Goal: Task Accomplishment & Management: Use online tool/utility

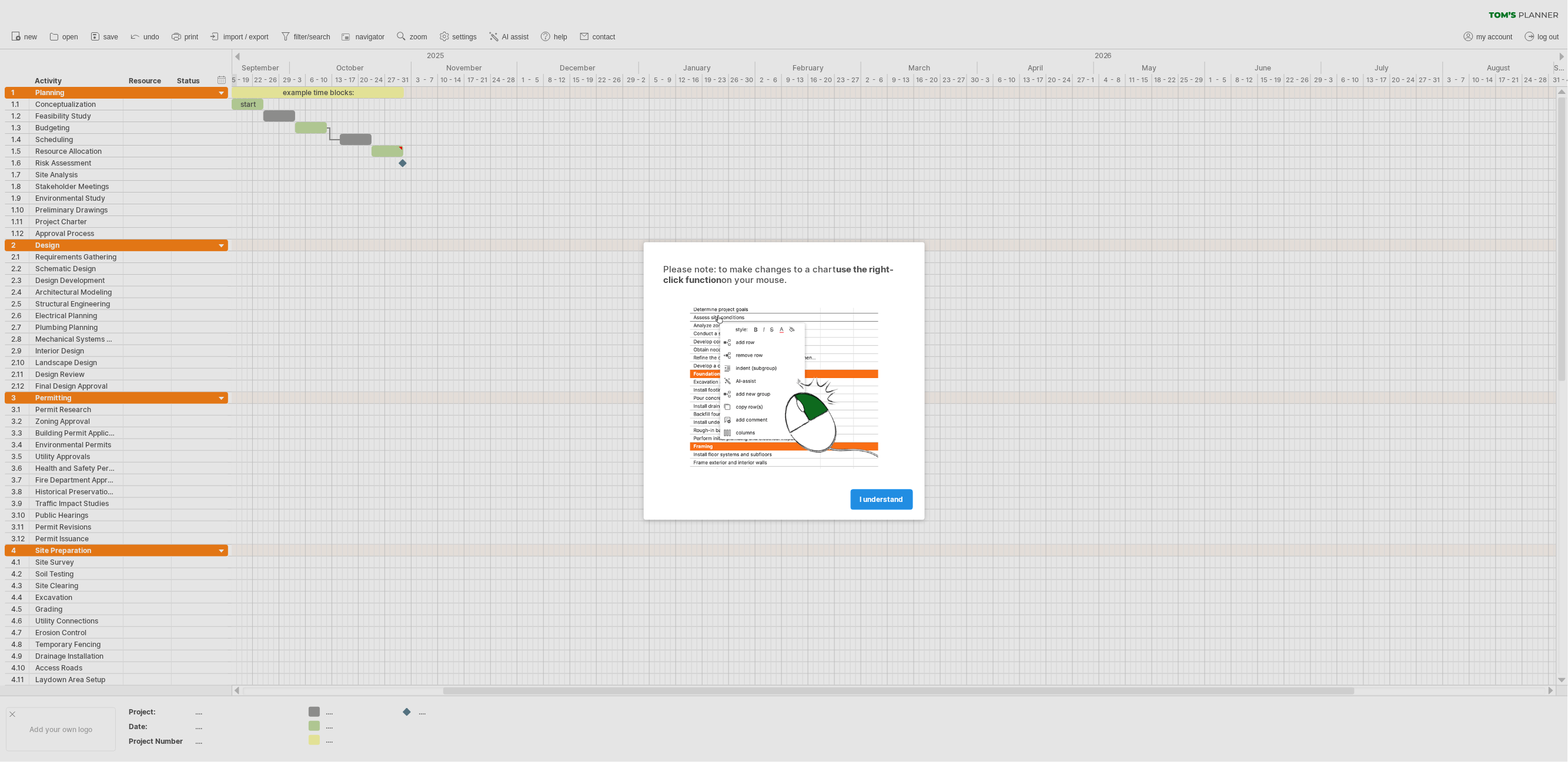
click at [891, 502] on span "I understand" at bounding box center [882, 500] width 43 height 9
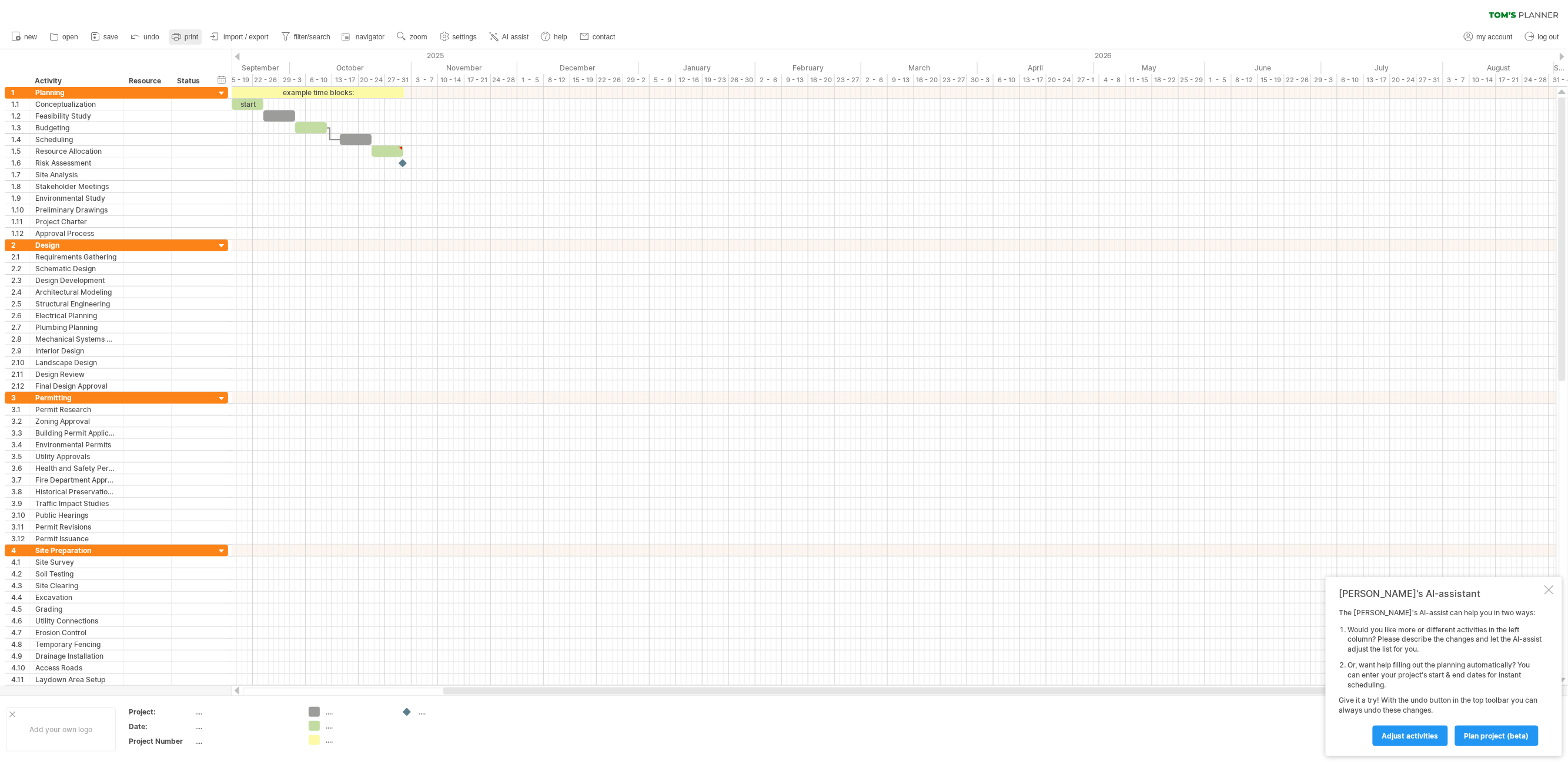
click at [188, 31] on link "print" at bounding box center [185, 37] width 33 height 16
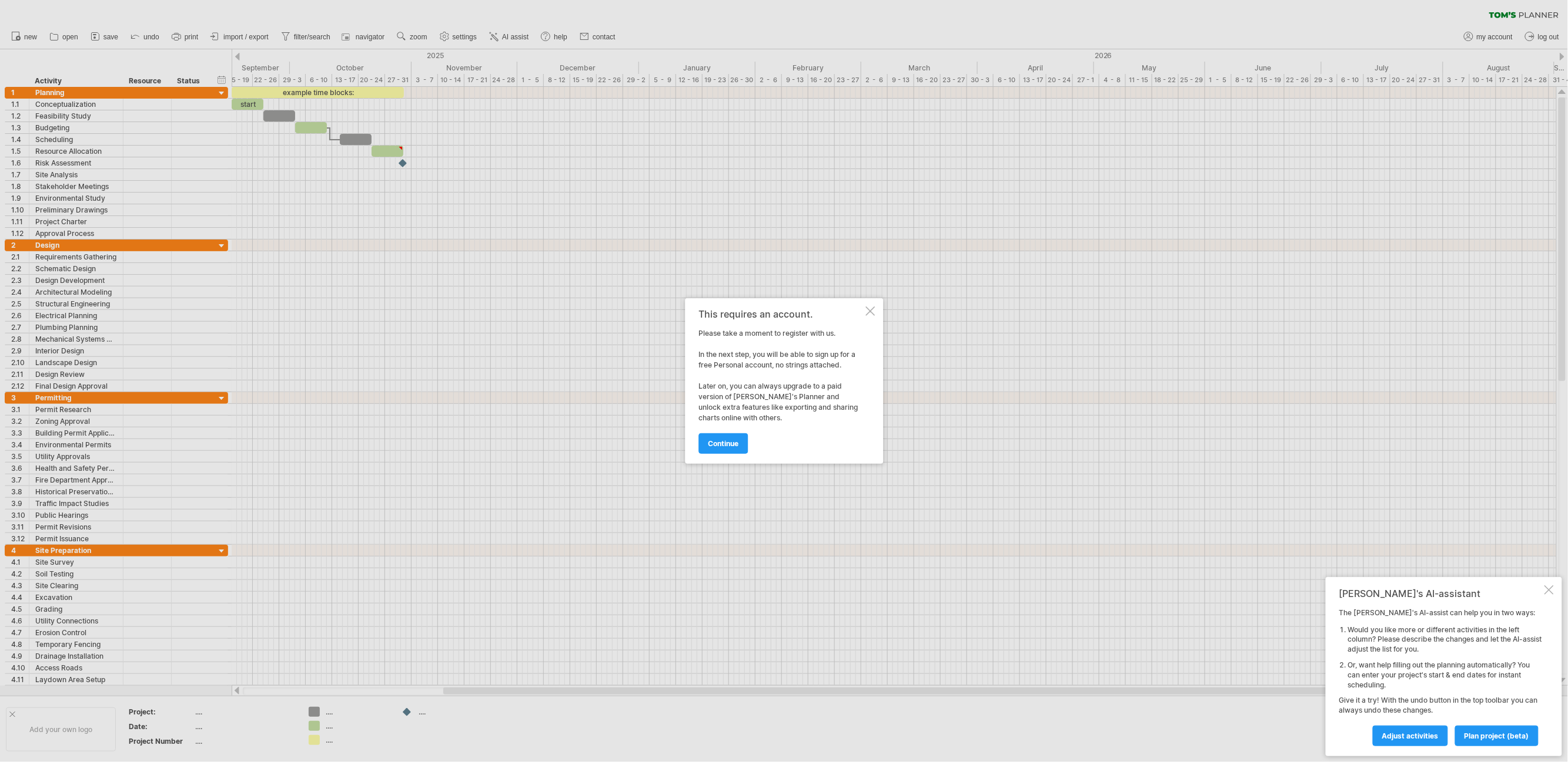
click at [870, 310] on div at bounding box center [870, 311] width 10 height 10
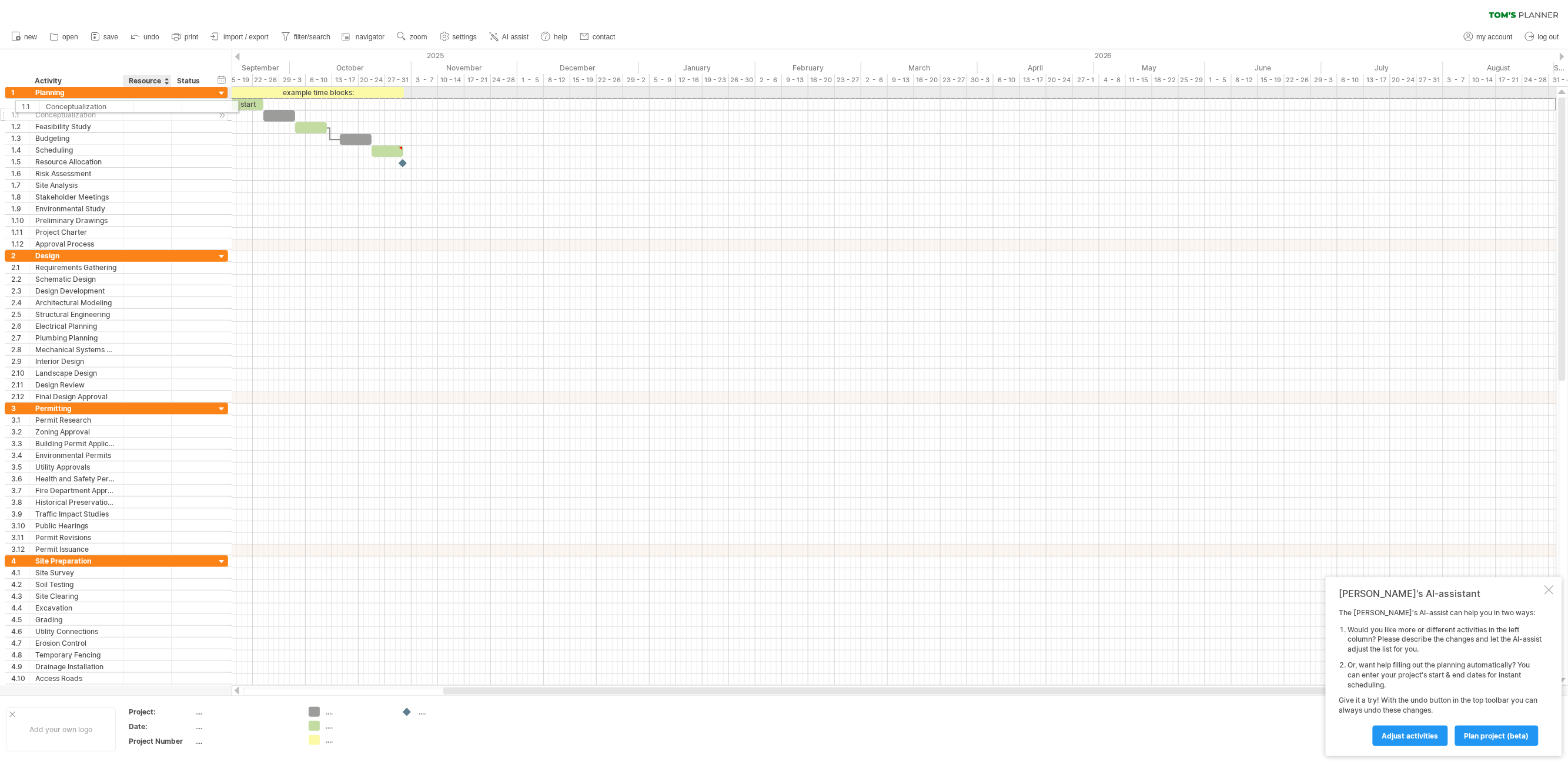
drag, startPoint x: 144, startPoint y: 104, endPoint x: 154, endPoint y: 105, distance: 10.0
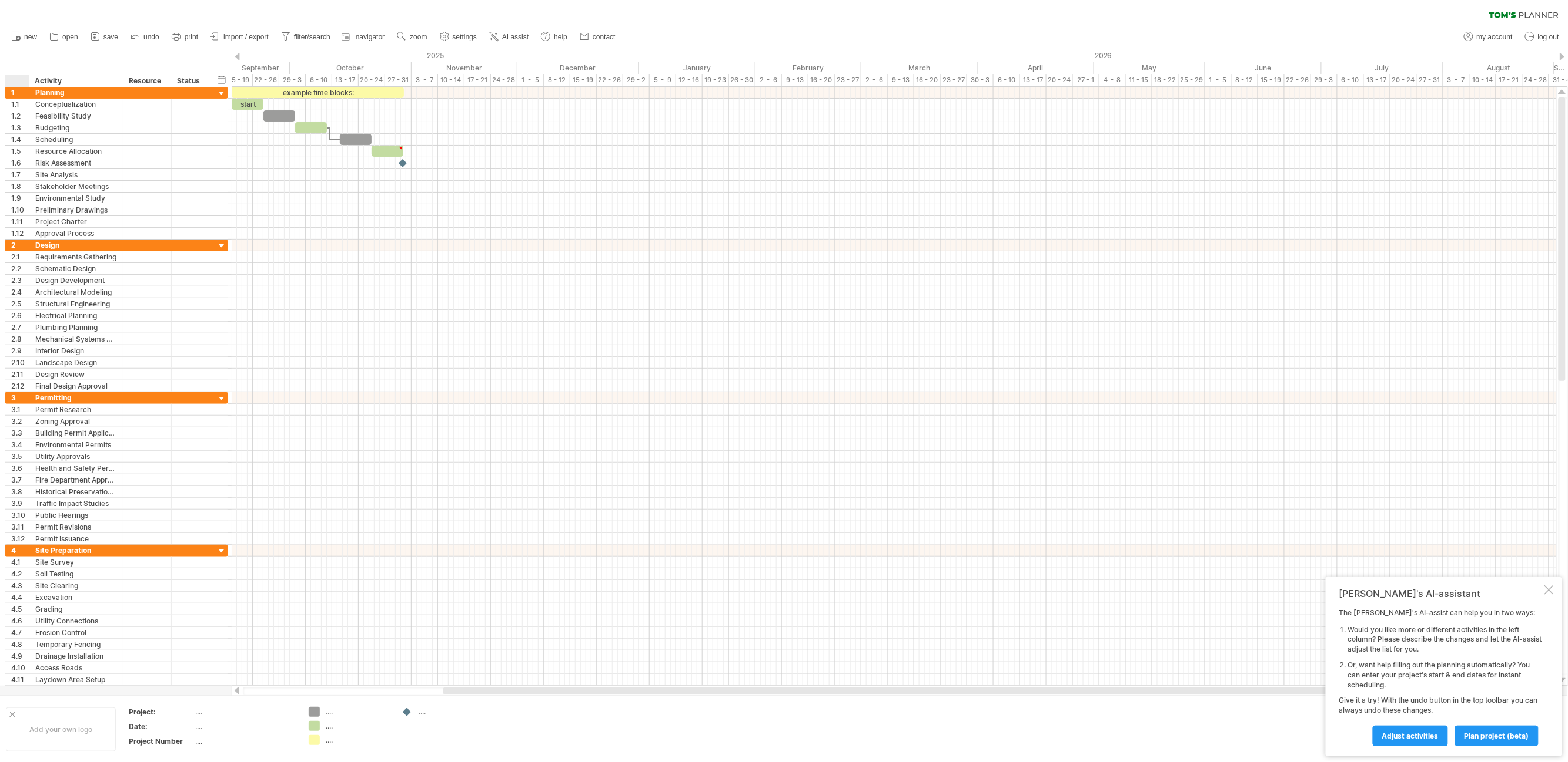
click at [13, 78] on div at bounding box center [20, 81] width 18 height 12
click at [53, 77] on div "Activity" at bounding box center [74, 81] width 81 height 12
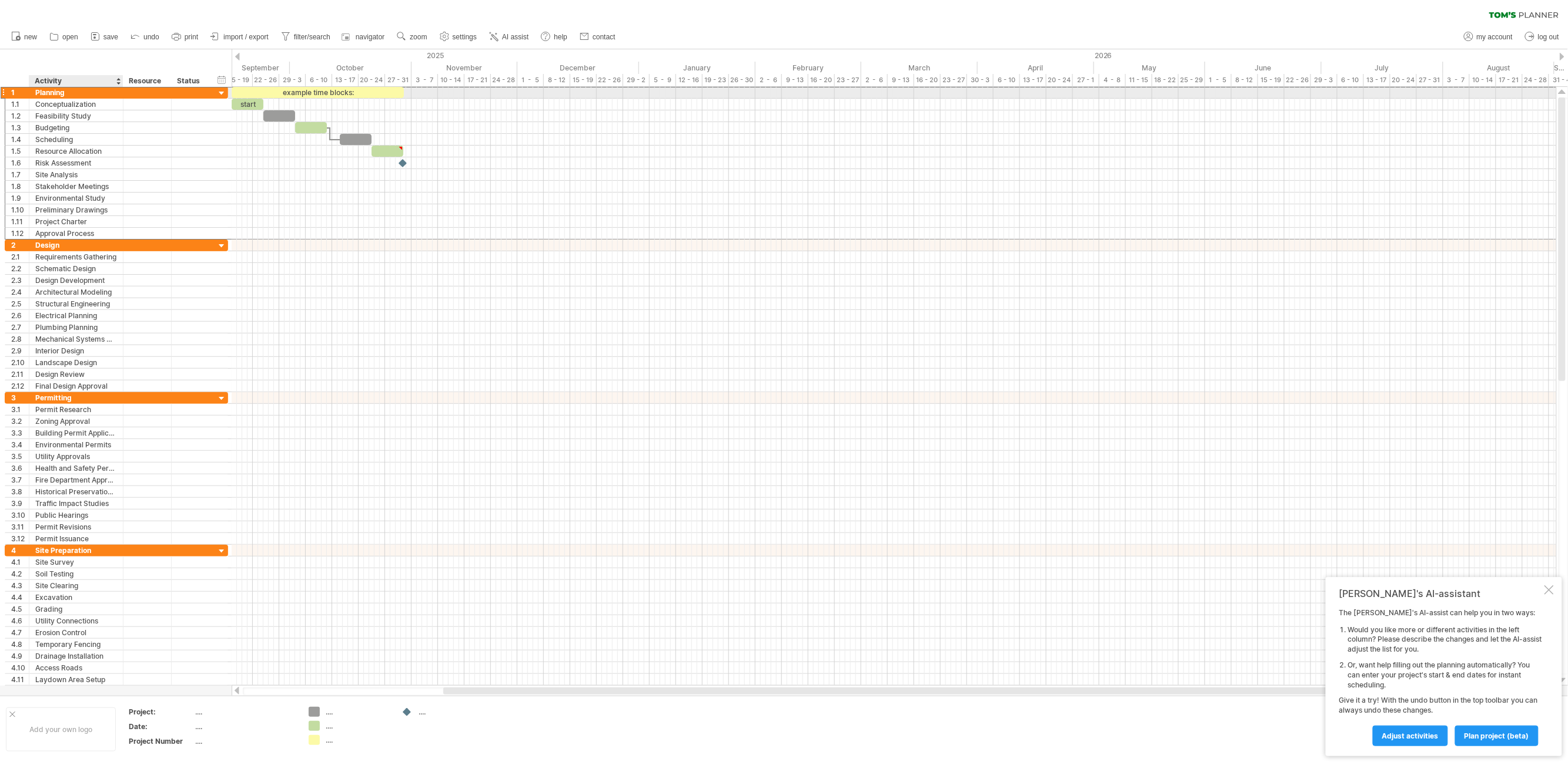
click at [55, 93] on div "Planning" at bounding box center [75, 92] width 81 height 11
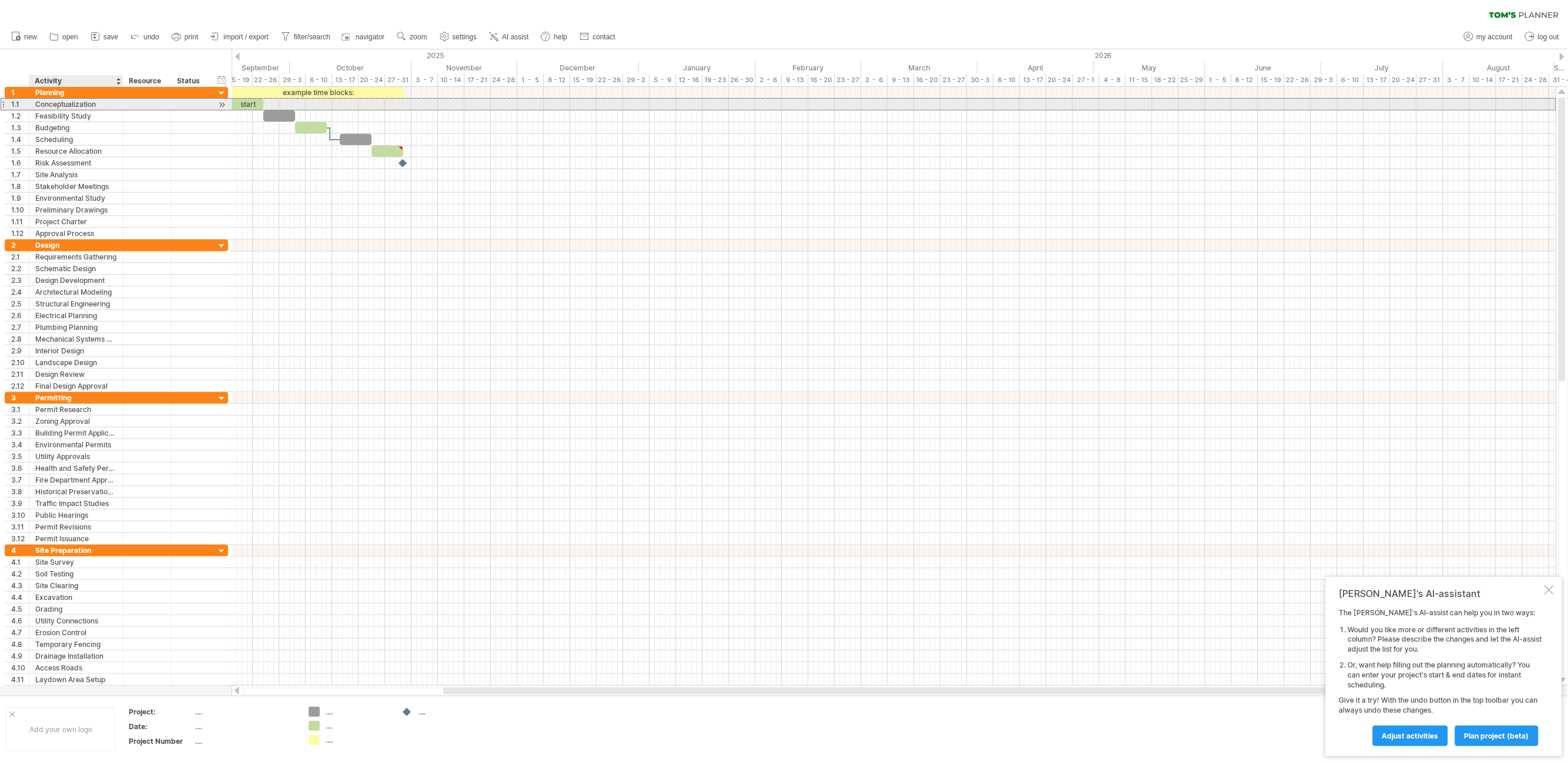
click at [60, 99] on div "Conceptualization" at bounding box center [75, 104] width 81 height 11
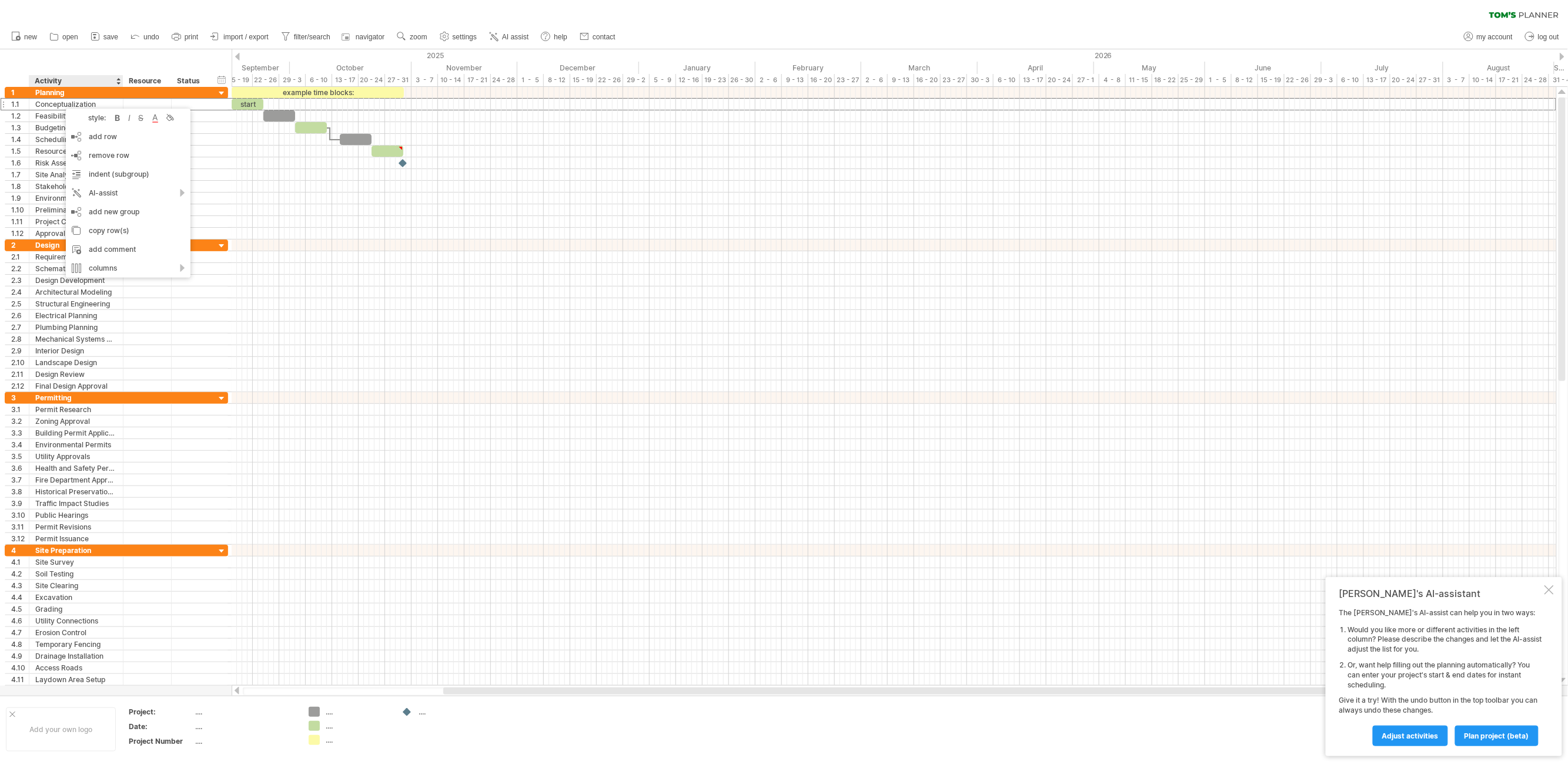
click at [78, 75] on div "Activity" at bounding box center [74, 81] width 81 height 12
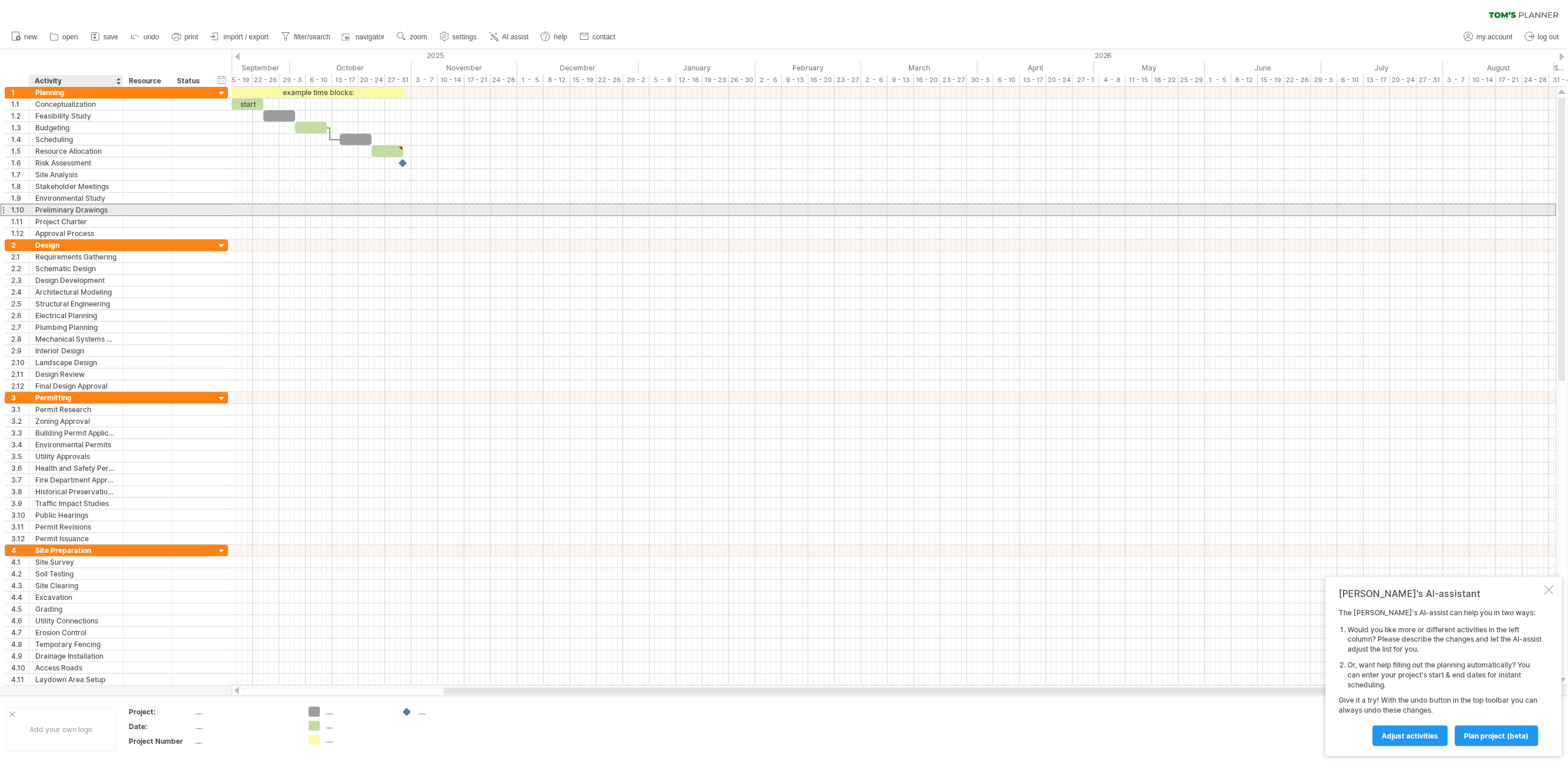
click at [31, 215] on div "**********" at bounding box center [76, 209] width 94 height 11
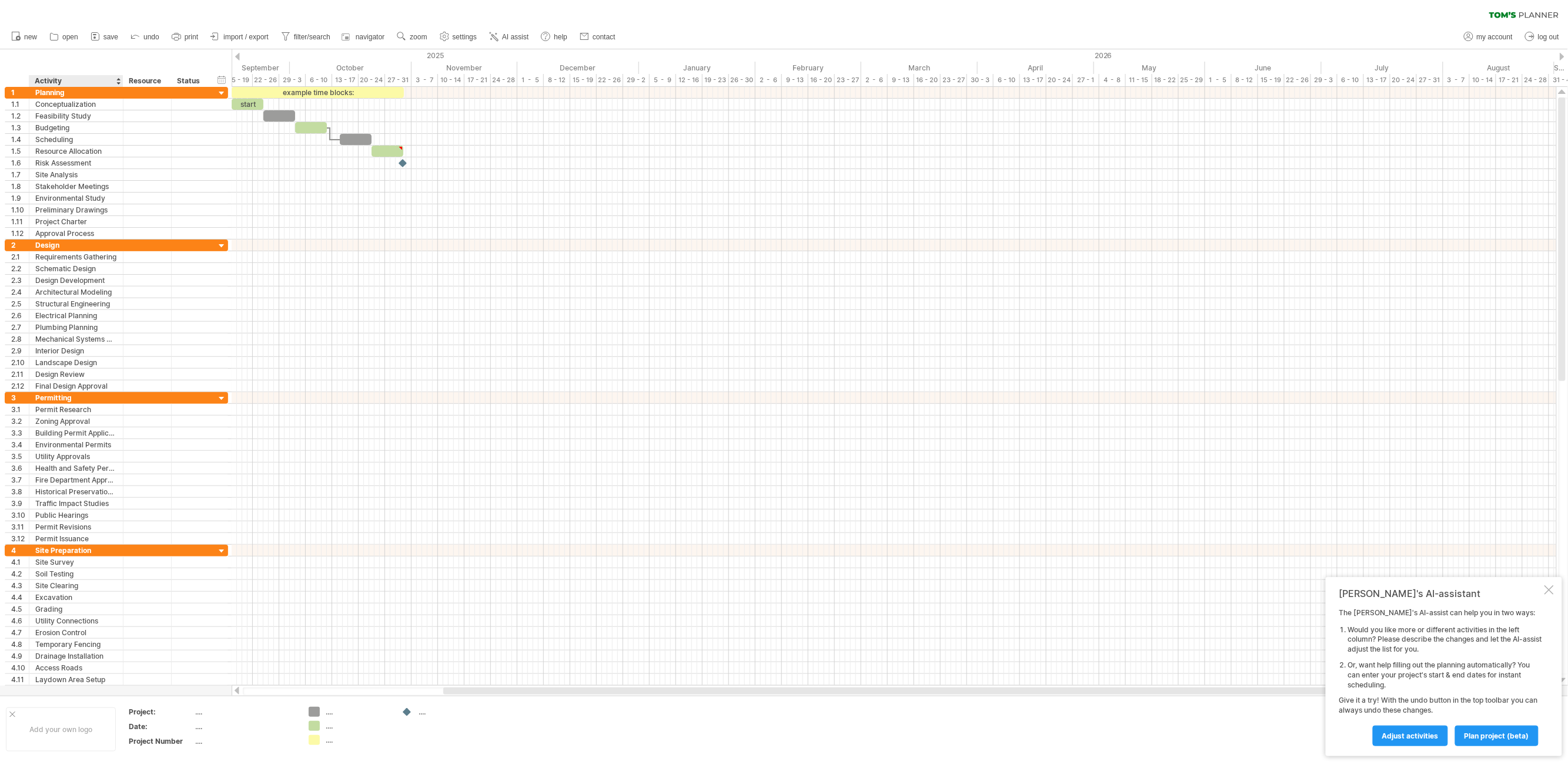
click at [45, 79] on div "Activity" at bounding box center [74, 81] width 81 height 12
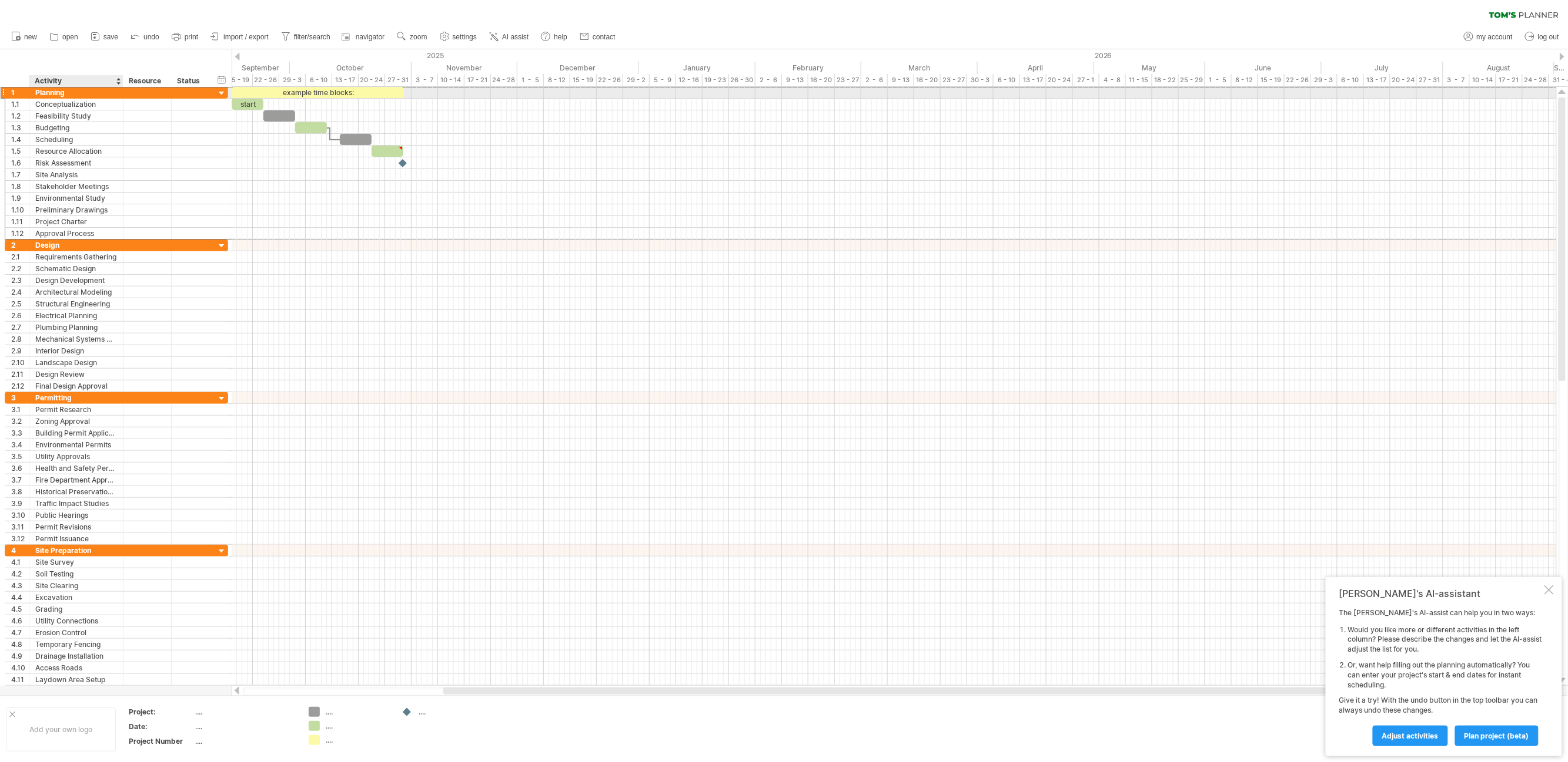
click at [45, 93] on div "Planning" at bounding box center [75, 92] width 81 height 11
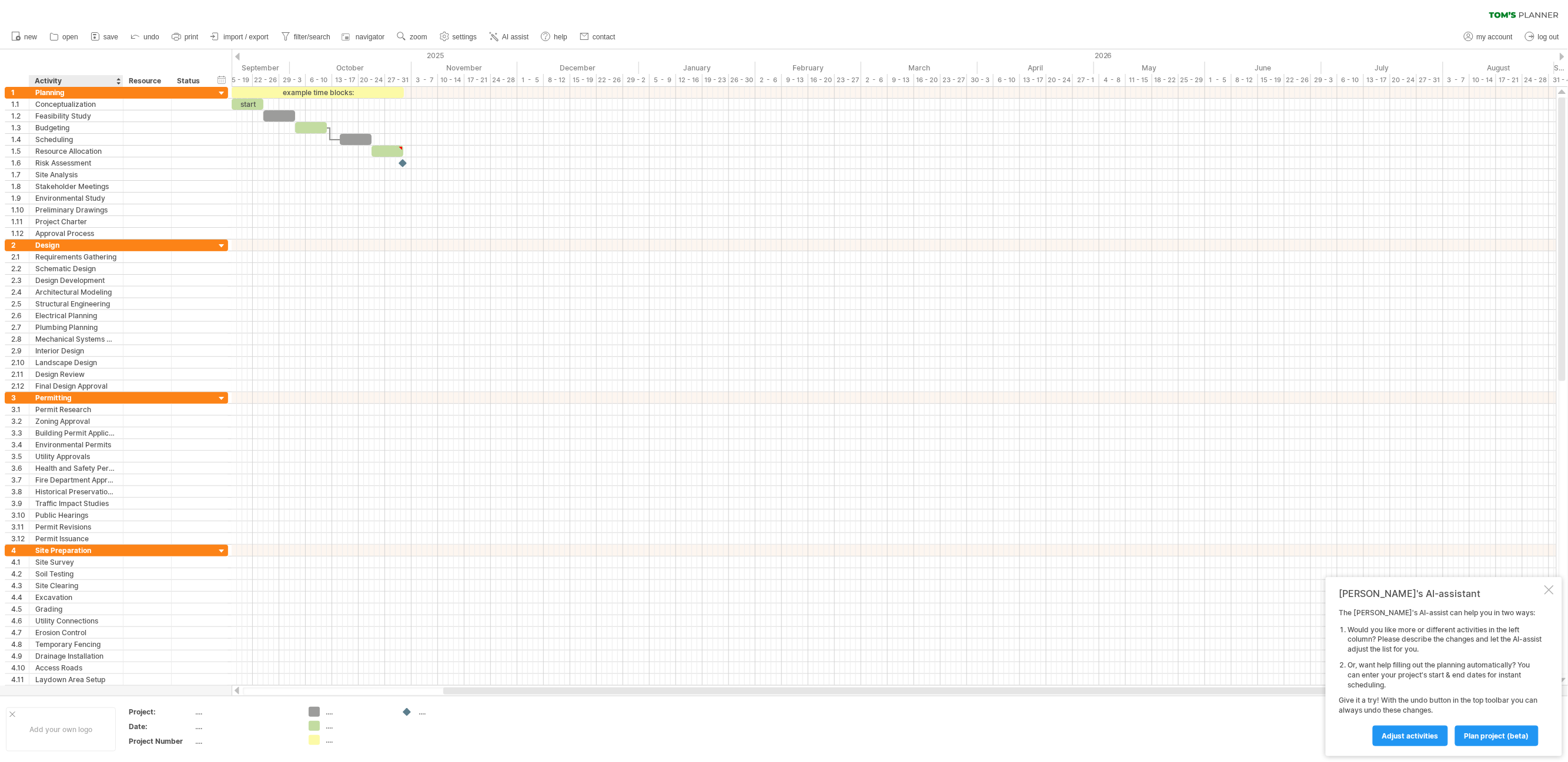
click at [66, 62] on div "hide start/end/duration show start/end/duration ******** Activity ******** Reso…" at bounding box center [115, 67] width 232 height 37
click at [265, 37] on span "import / export" at bounding box center [246, 37] width 45 height 8
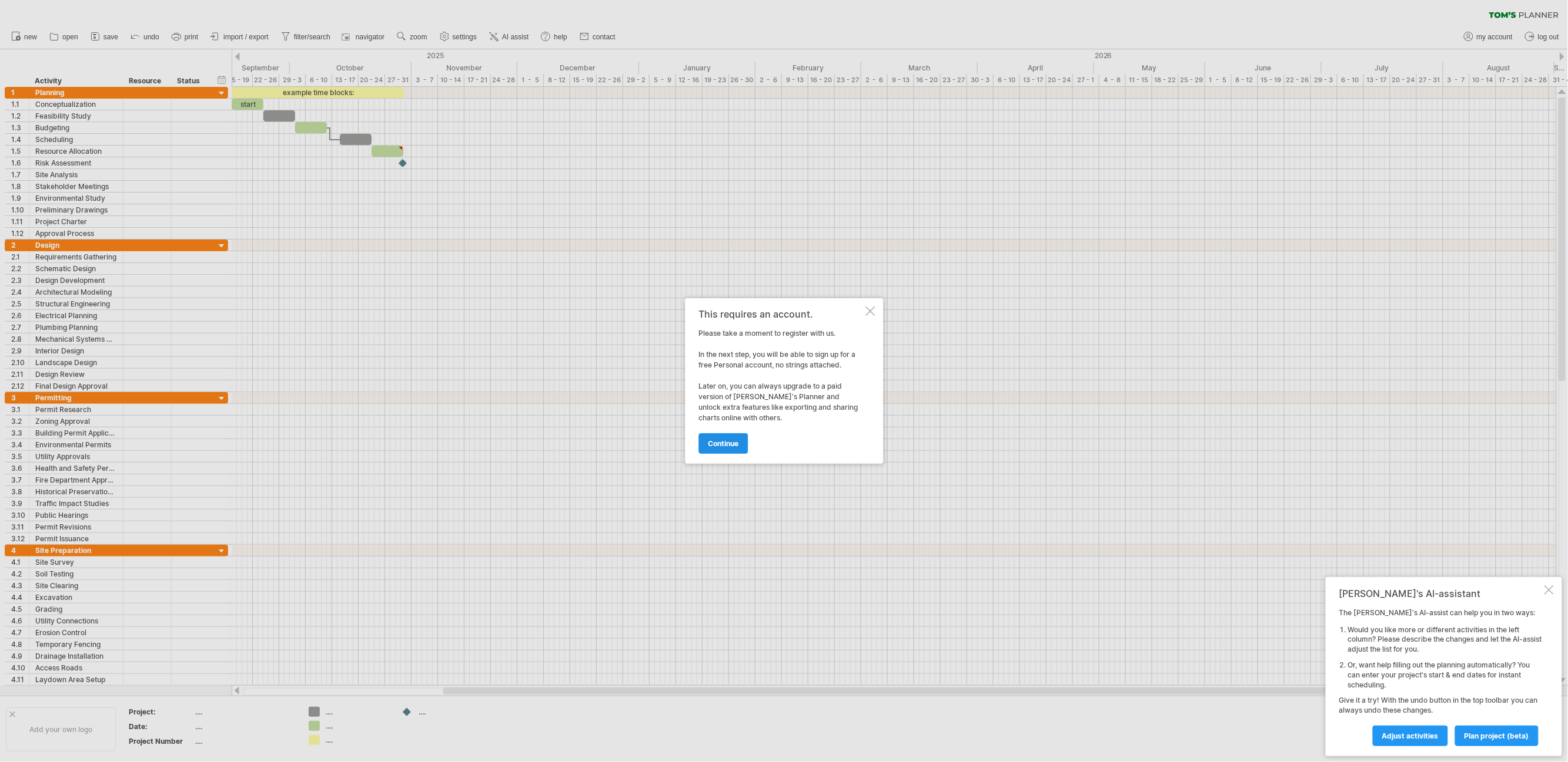
click at [721, 442] on span "continue" at bounding box center [722, 443] width 30 height 9
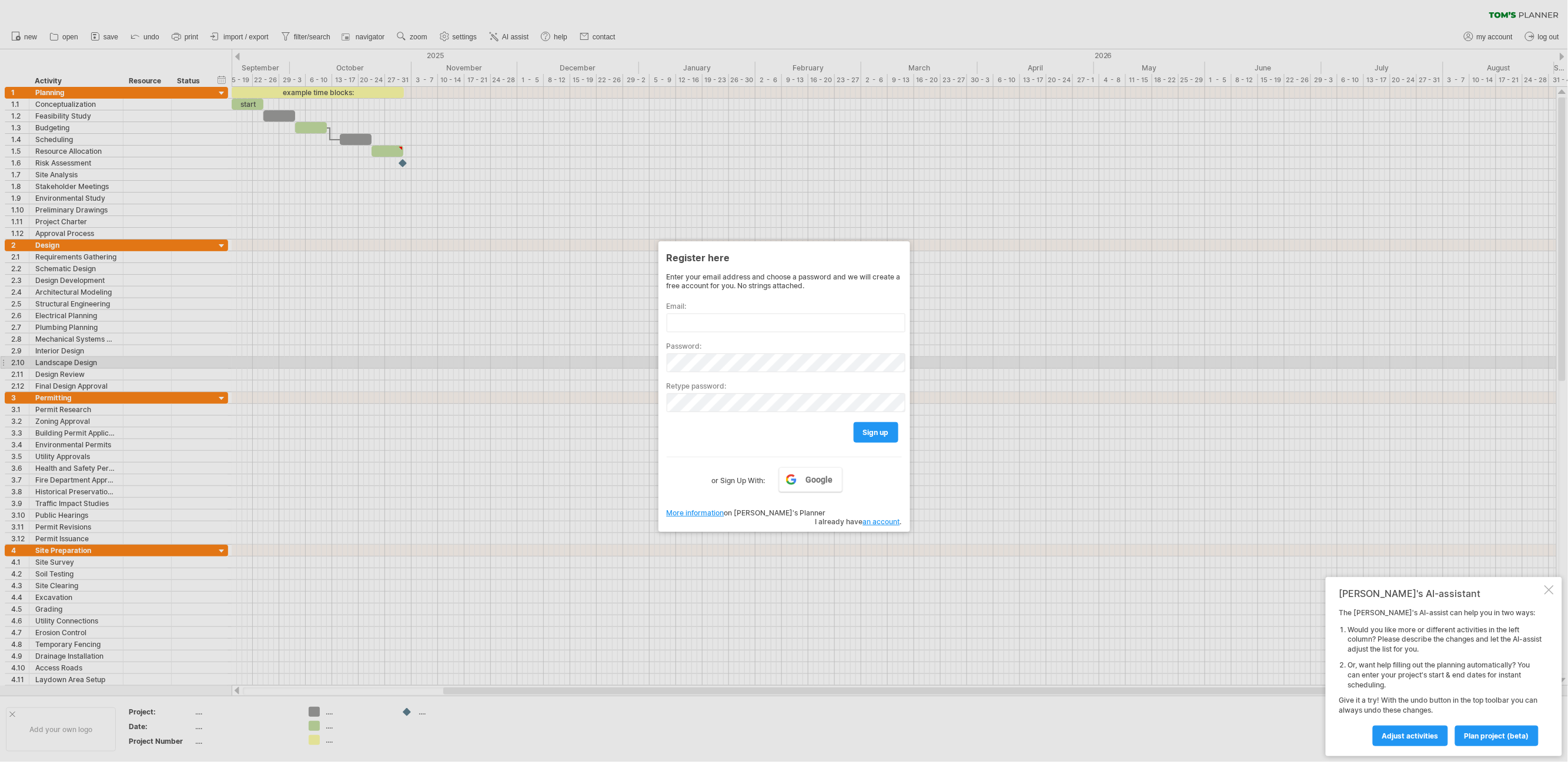
click at [255, 361] on div at bounding box center [784, 381] width 1568 height 762
click at [83, 106] on div at bounding box center [784, 381] width 1568 height 762
drag, startPoint x: 2, startPoint y: 74, endPoint x: 236, endPoint y: 635, distance: 607.8
click at [236, 635] on div at bounding box center [784, 381] width 1568 height 762
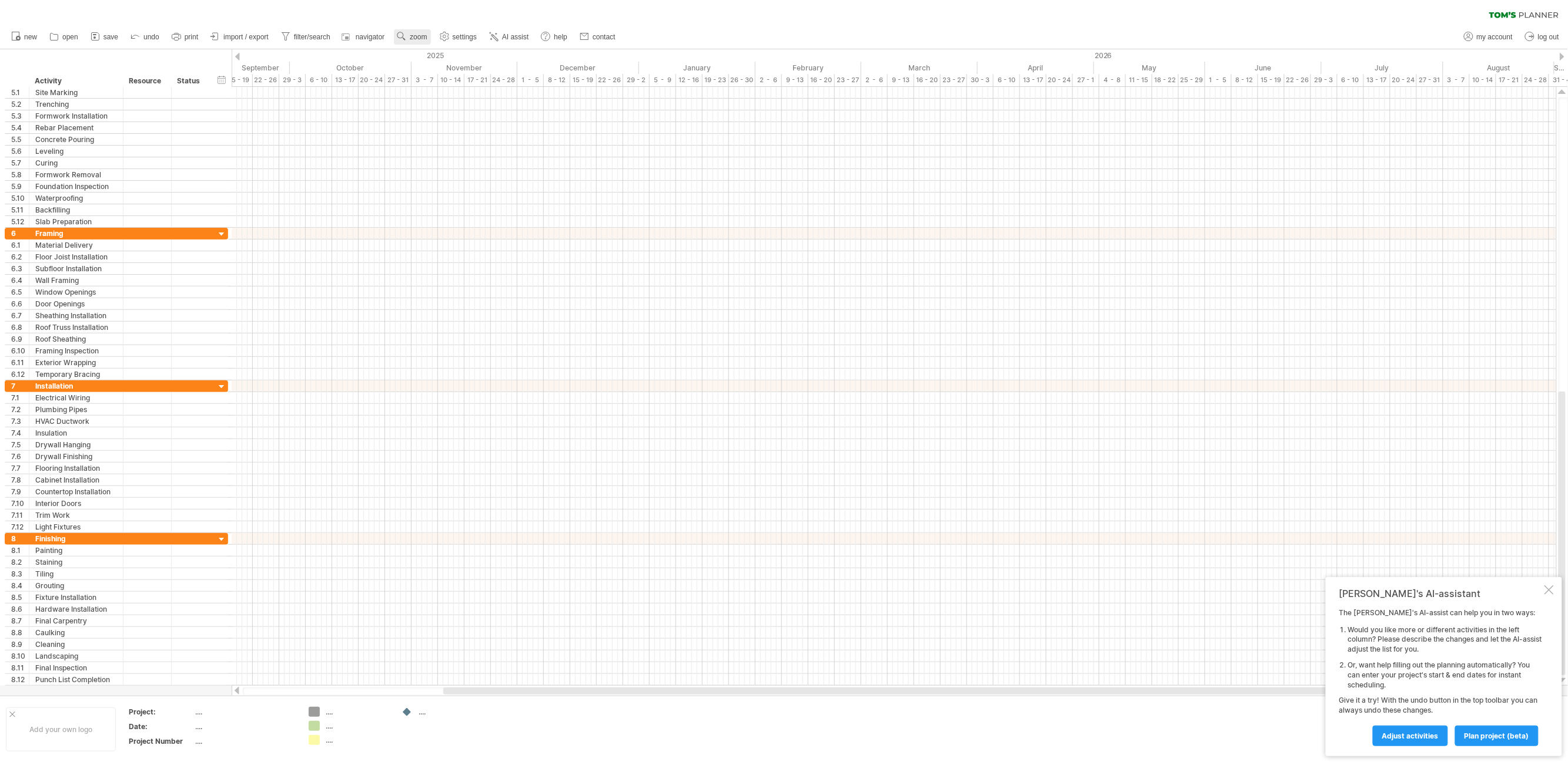
click at [422, 36] on link "zoom" at bounding box center [411, 37] width 36 height 16
click at [1550, 592] on div at bounding box center [1549, 591] width 10 height 10
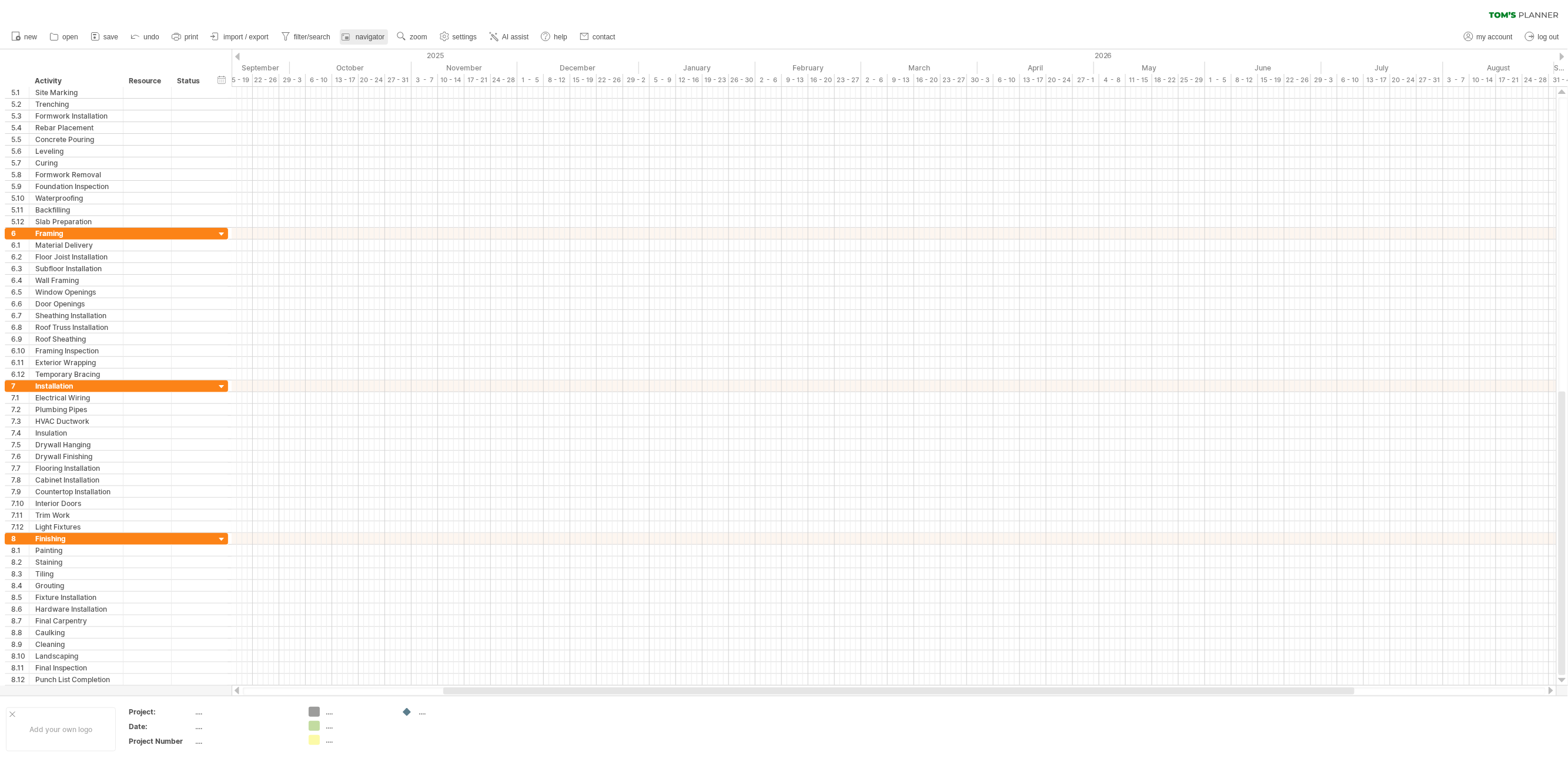
click at [369, 36] on span "navigator" at bounding box center [369, 37] width 28 height 8
click at [477, 39] on span "settings" at bounding box center [464, 37] width 24 height 8
select select "*"
select select "**"
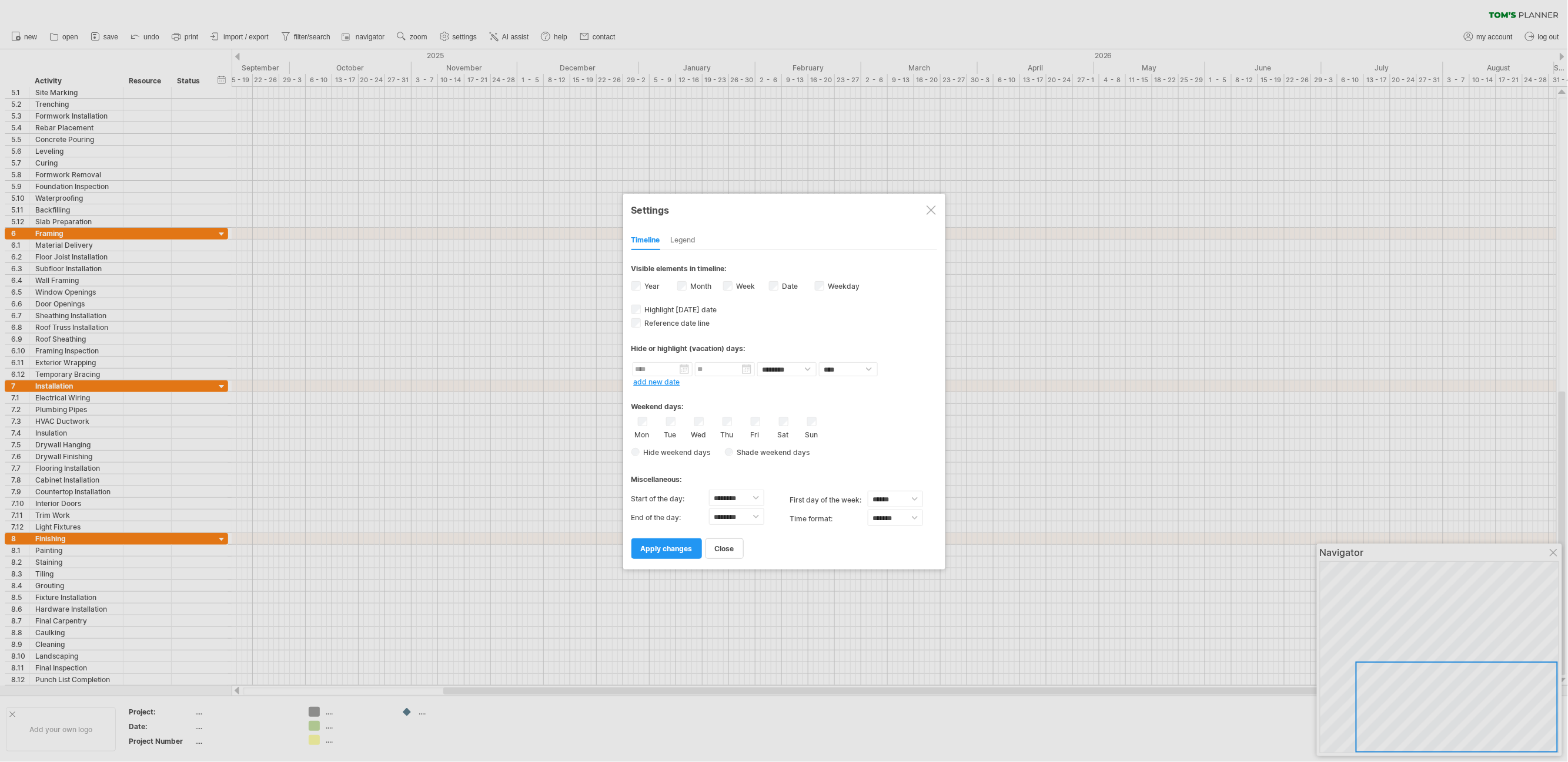
click at [688, 240] on div "Legend" at bounding box center [683, 241] width 25 height 19
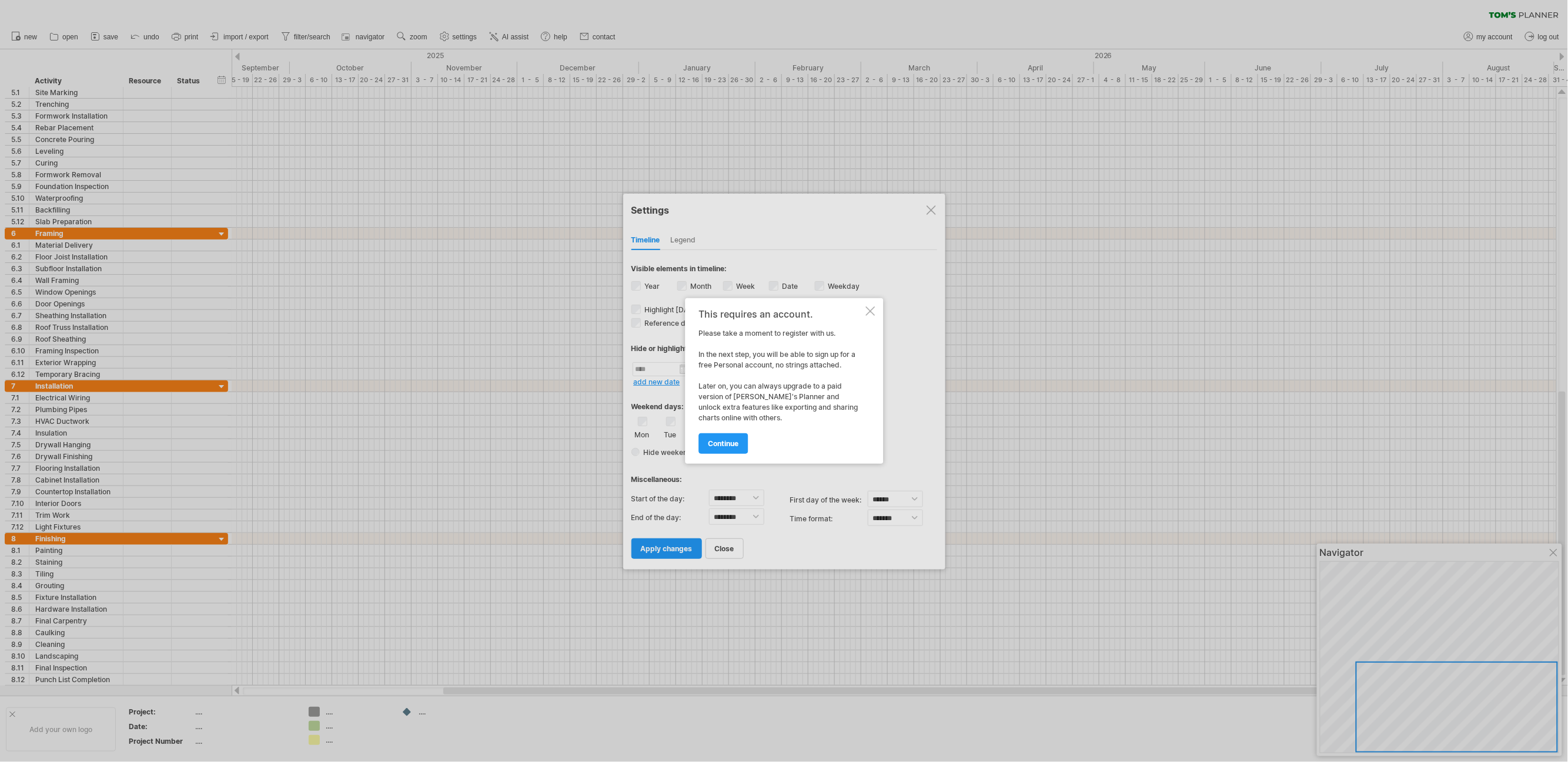
click at [461, 301] on div at bounding box center [784, 381] width 1568 height 762
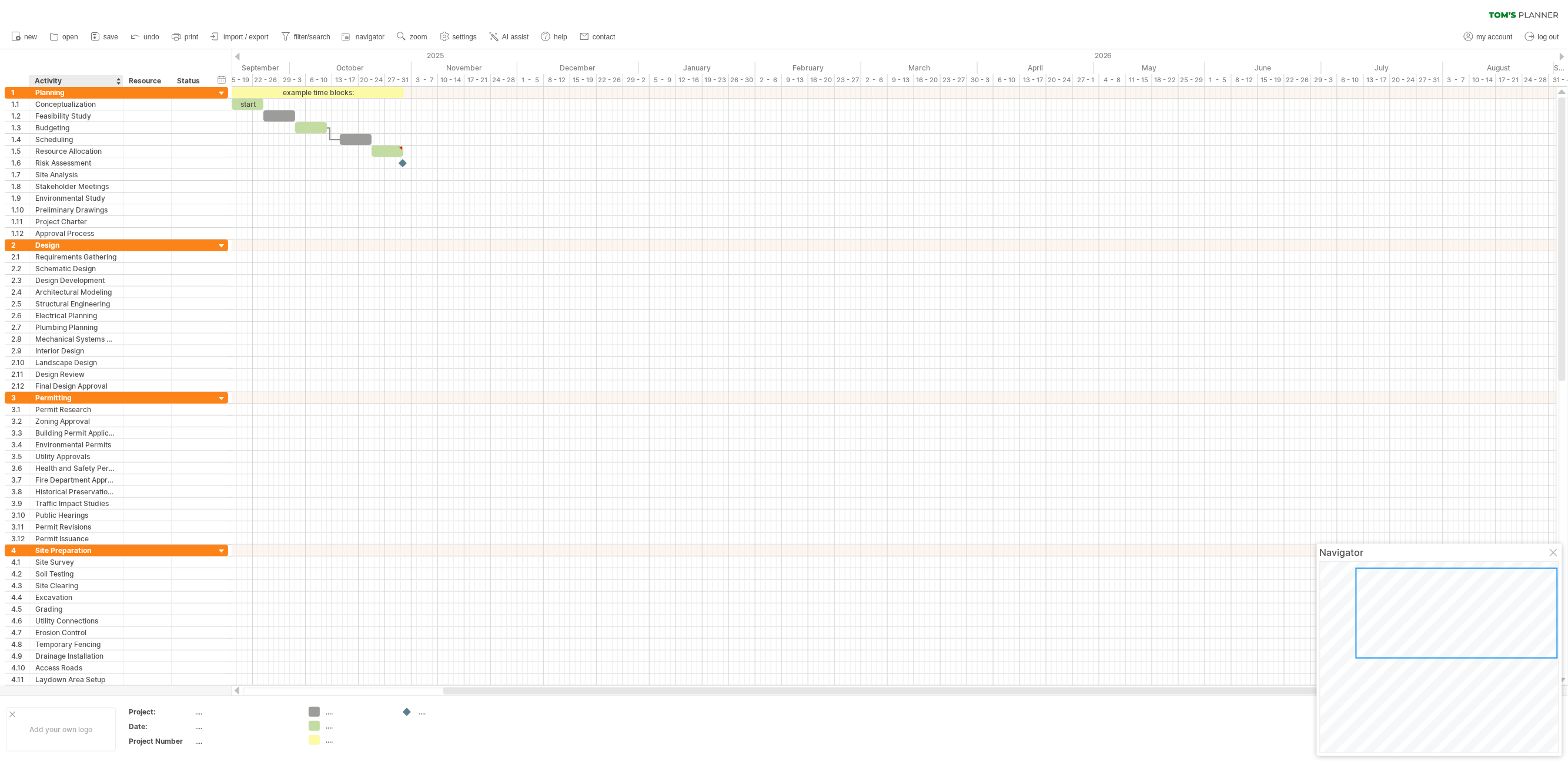
click at [41, 78] on div "Activity" at bounding box center [74, 81] width 81 height 12
click at [41, 78] on input "********" at bounding box center [74, 81] width 81 height 12
click at [61, 93] on div "Planning" at bounding box center [75, 92] width 81 height 11
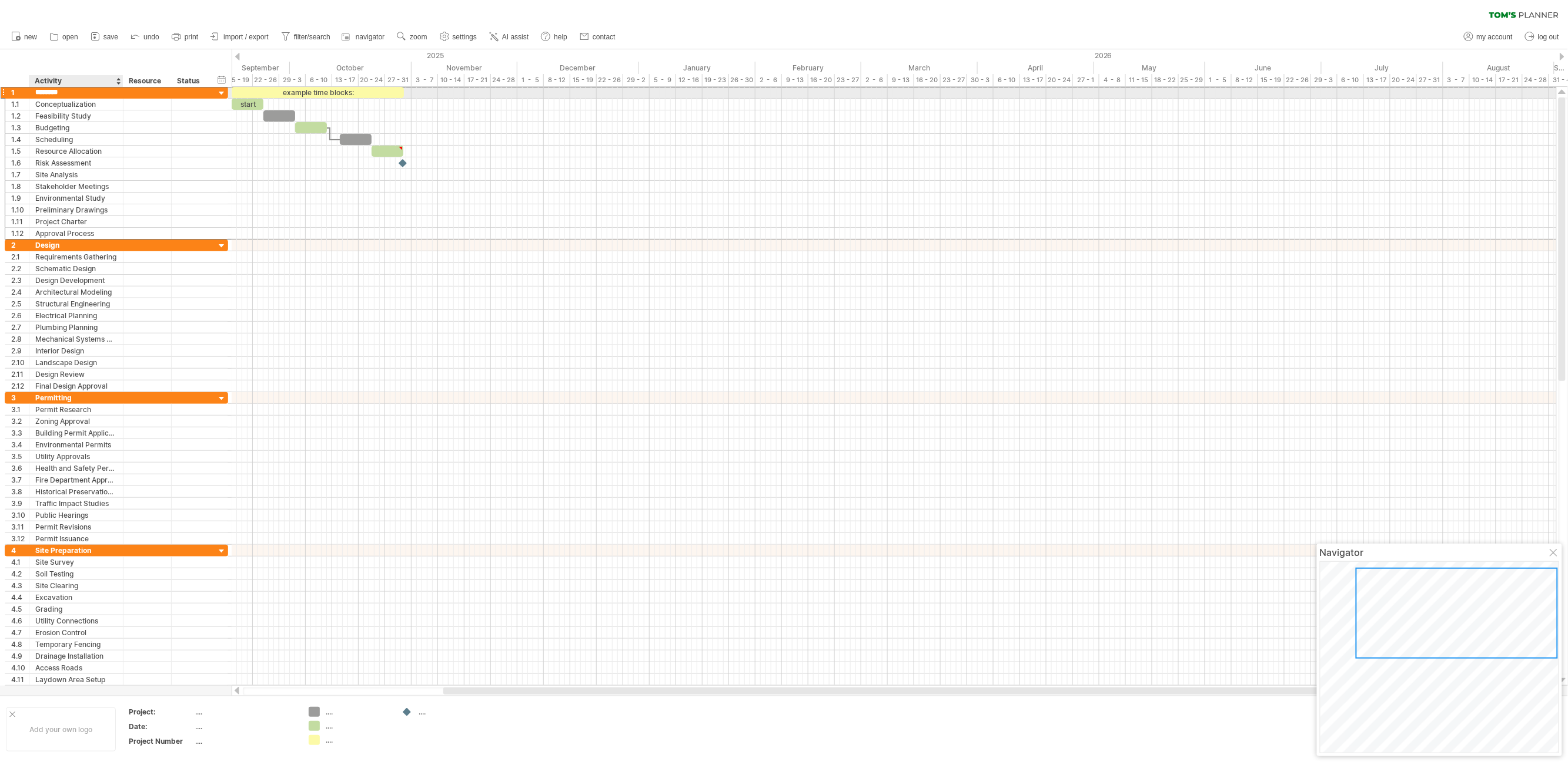
click at [61, 93] on input "********" at bounding box center [75, 92] width 81 height 11
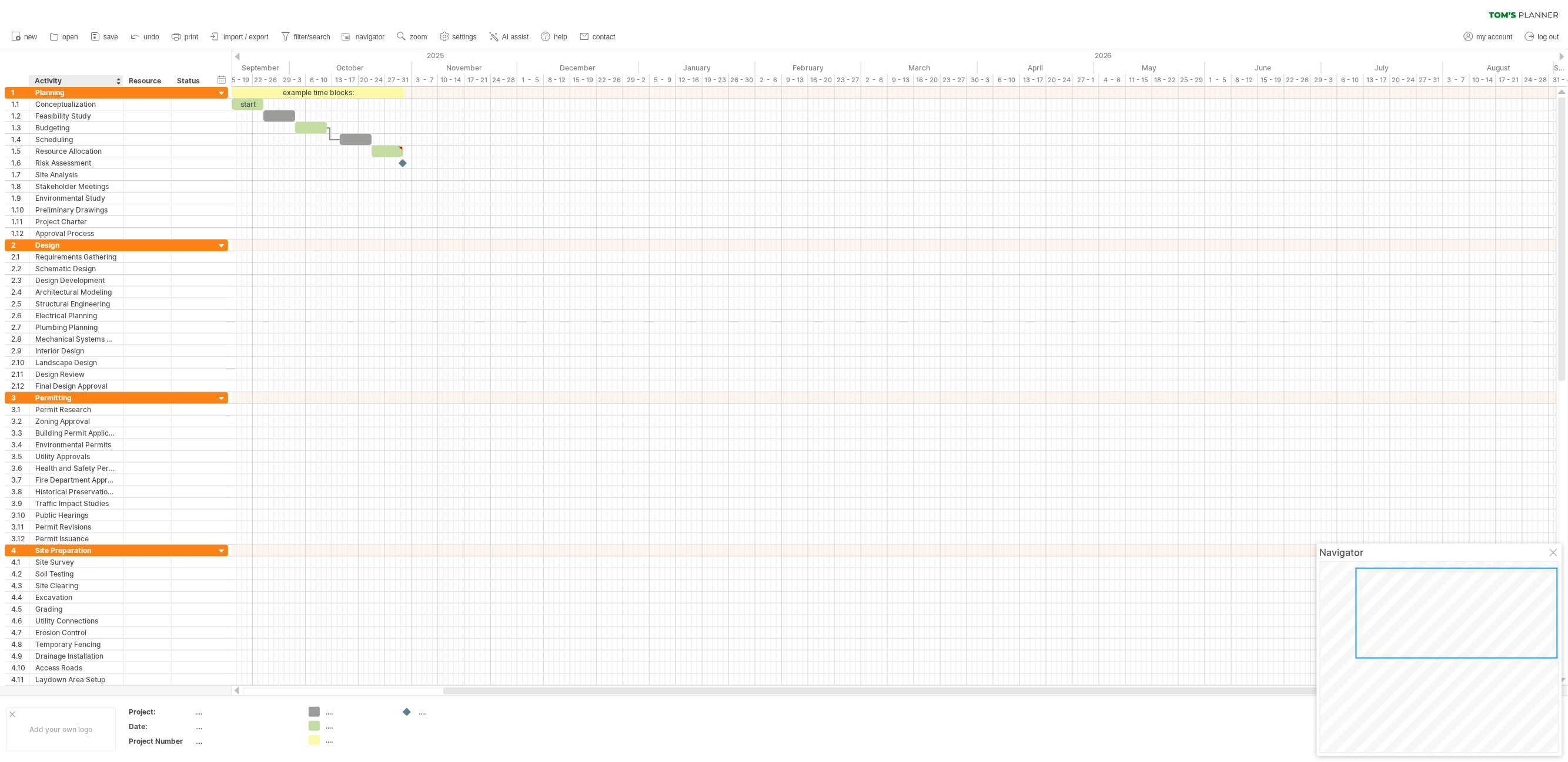
click at [71, 80] on div "Activity" at bounding box center [74, 81] width 81 height 12
click at [71, 80] on input "********" at bounding box center [74, 81] width 81 height 12
drag, startPoint x: 71, startPoint y: 80, endPoint x: 85, endPoint y: 146, distance: 67.5
click at [90, 329] on div "Trying to reach [DOMAIN_NAME] Connected again... 0% clear filter new 1" at bounding box center [784, 381] width 1568 height 762
click at [79, 76] on div "Activity" at bounding box center [74, 81] width 81 height 12
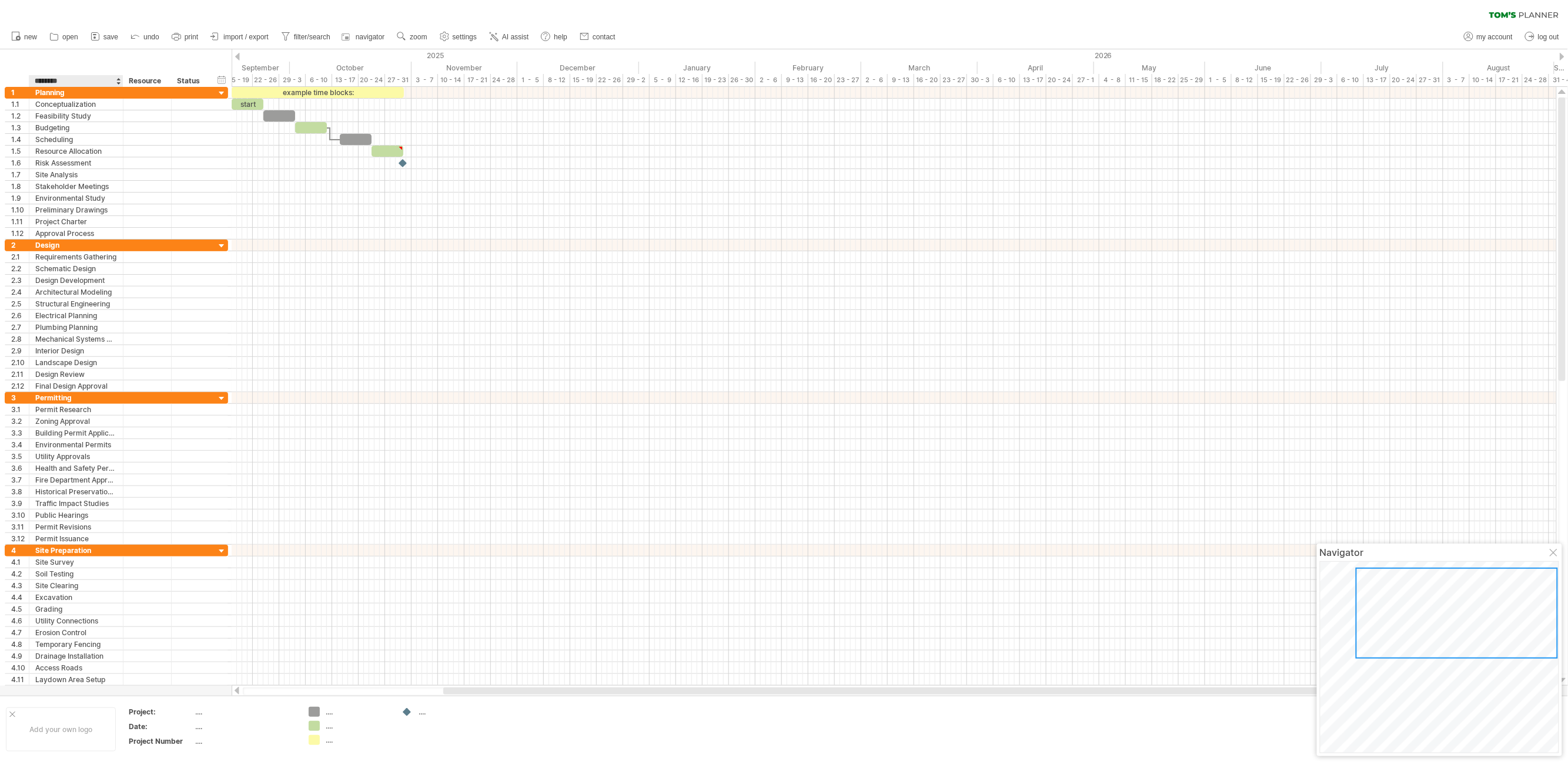
click at [79, 76] on input "********" at bounding box center [74, 81] width 81 height 12
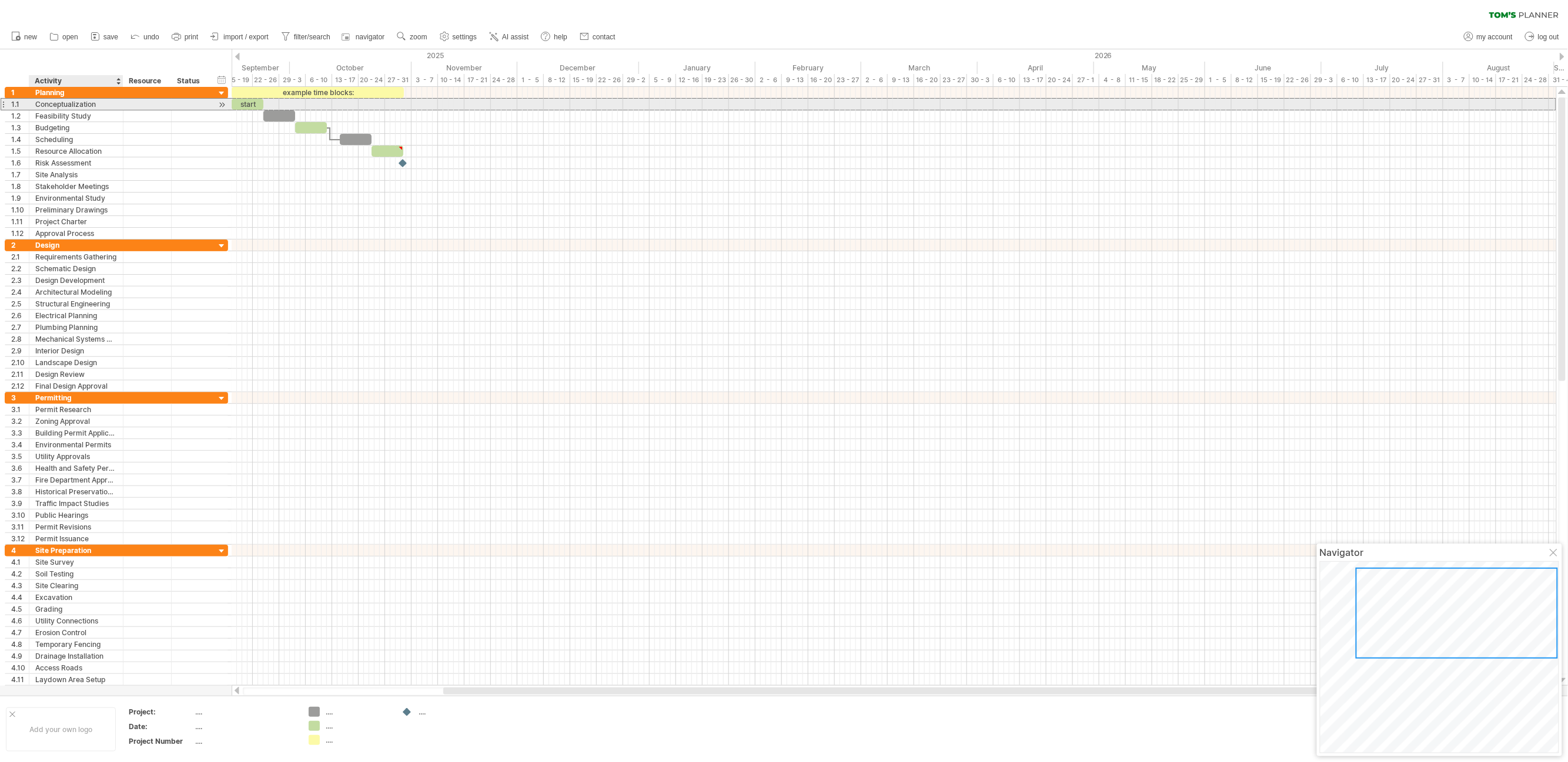
click at [69, 103] on div "Conceptualization" at bounding box center [75, 104] width 81 height 11
click at [198, 103] on div at bounding box center [190, 104] width 25 height 11
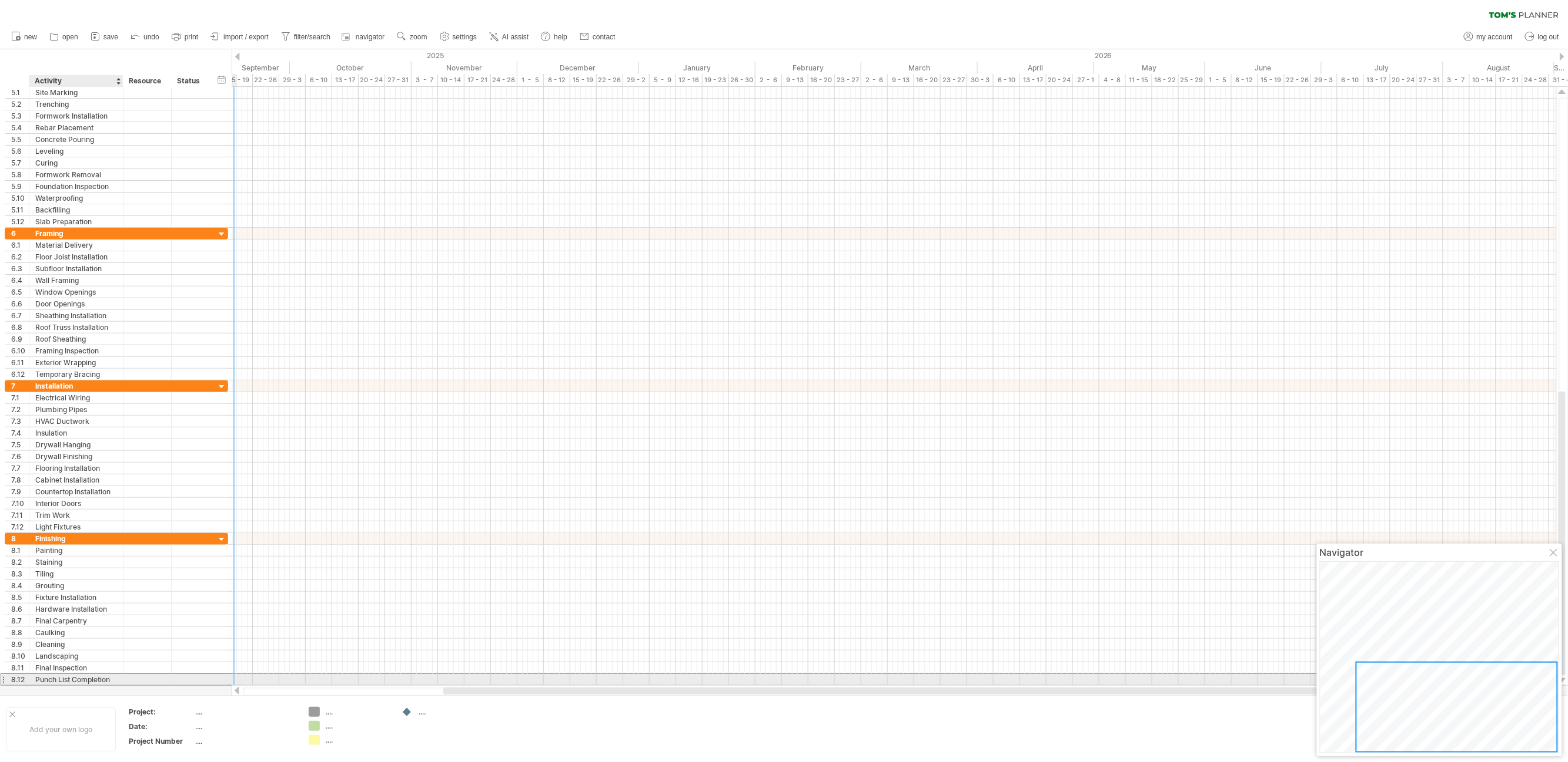
click at [86, 679] on div "Punch List Completion" at bounding box center [75, 679] width 81 height 11
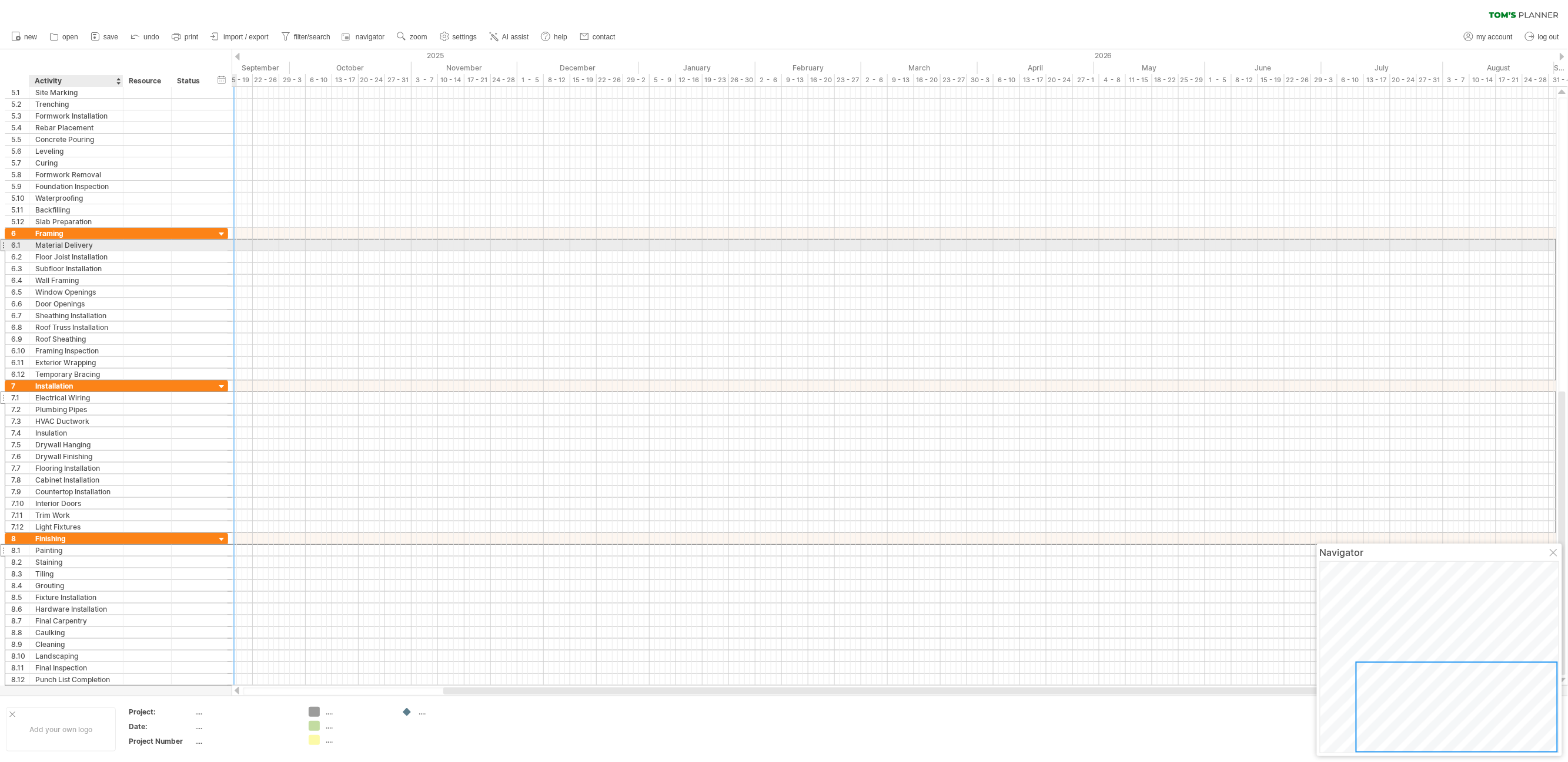
click at [93, 245] on div "Material Delivery" at bounding box center [75, 245] width 81 height 11
click at [93, 245] on input "**********" at bounding box center [75, 245] width 81 height 11
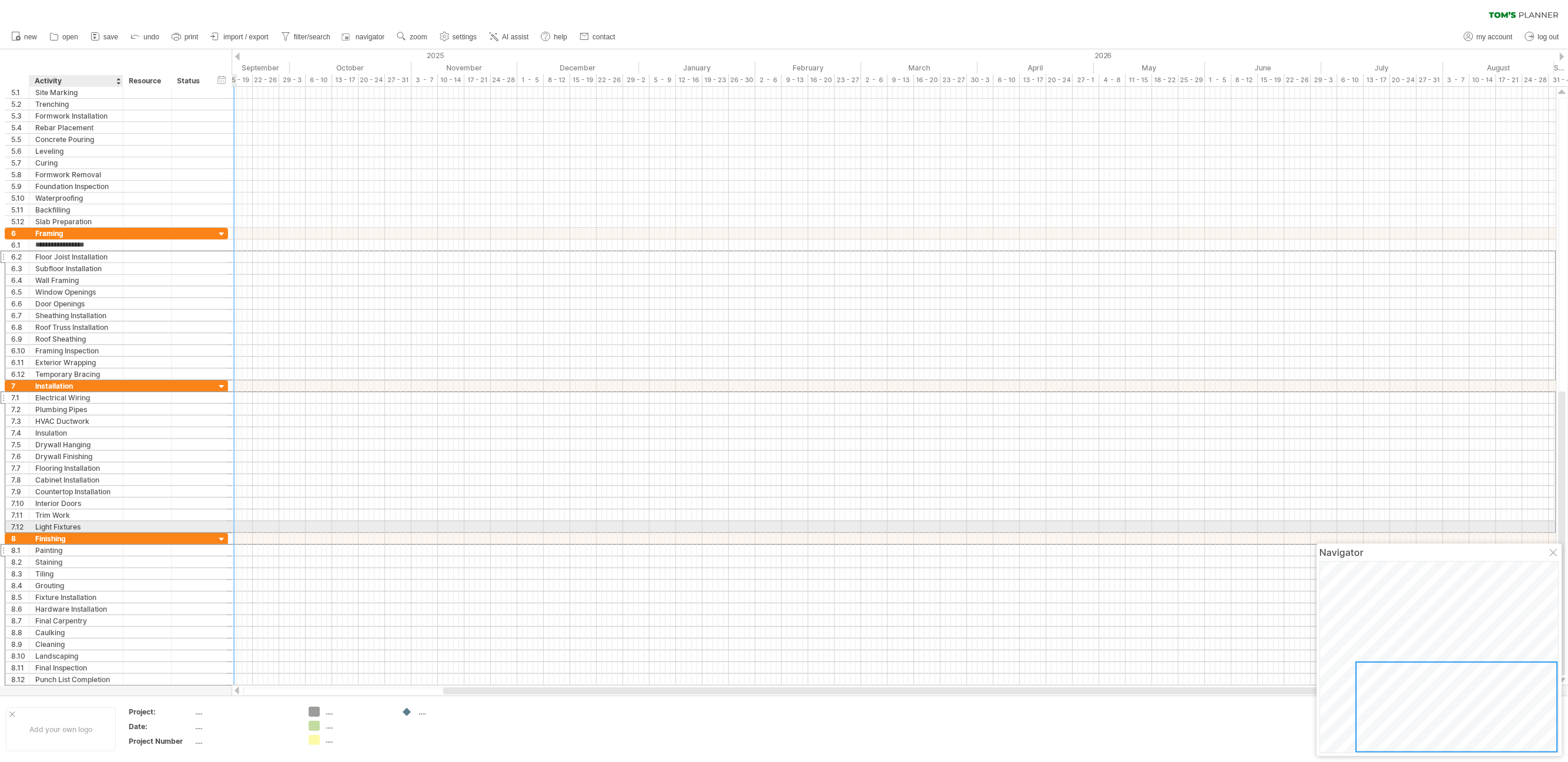
click at [107, 533] on div "Light Fixtures" at bounding box center [75, 526] width 81 height 11
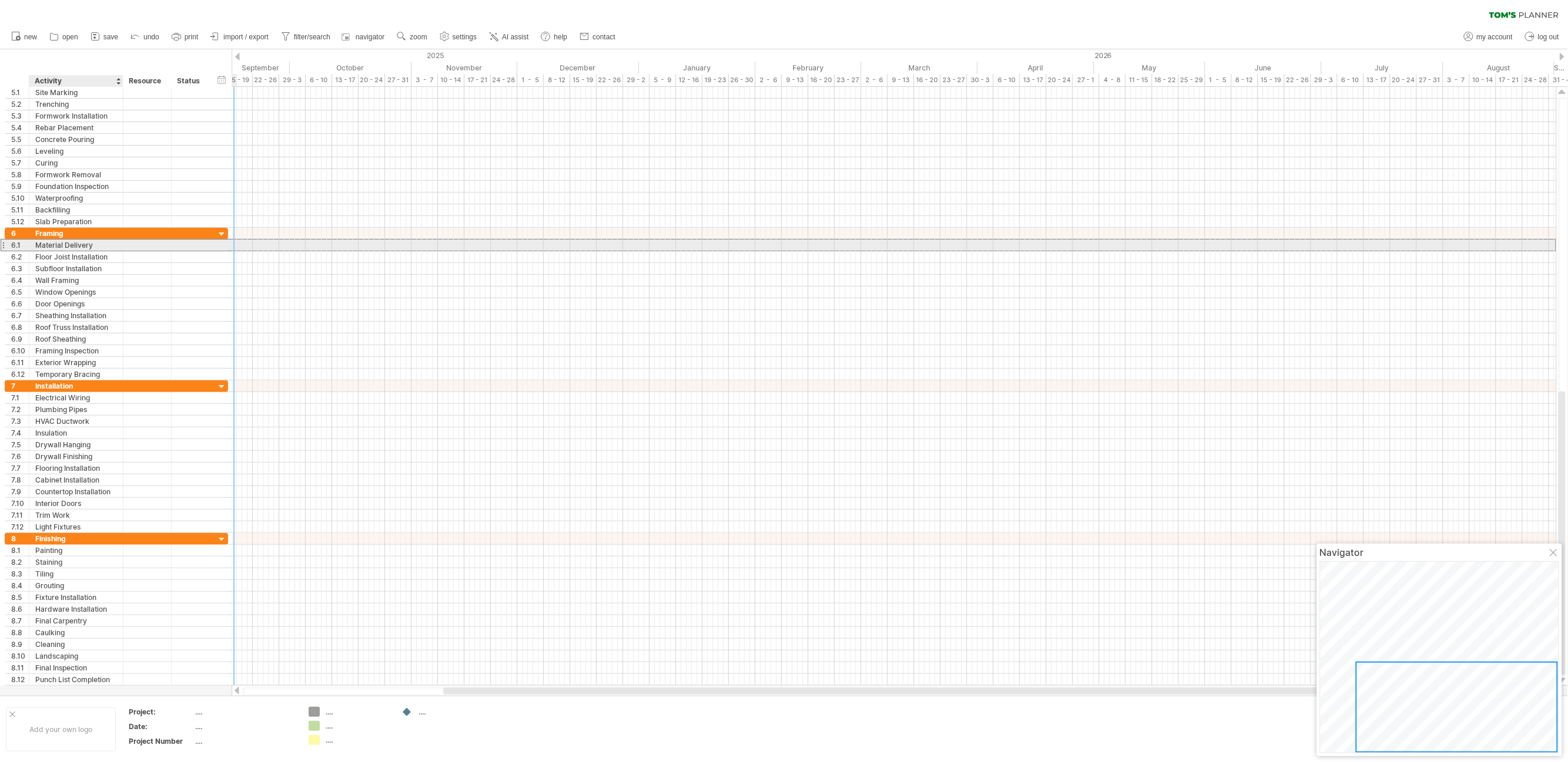
click at [88, 245] on div "Material Delivery" at bounding box center [75, 245] width 81 height 11
click at [82, 680] on div "Punch List Completion" at bounding box center [75, 679] width 81 height 11
click at [117, 245] on div "**********" at bounding box center [76, 245] width 94 height 11
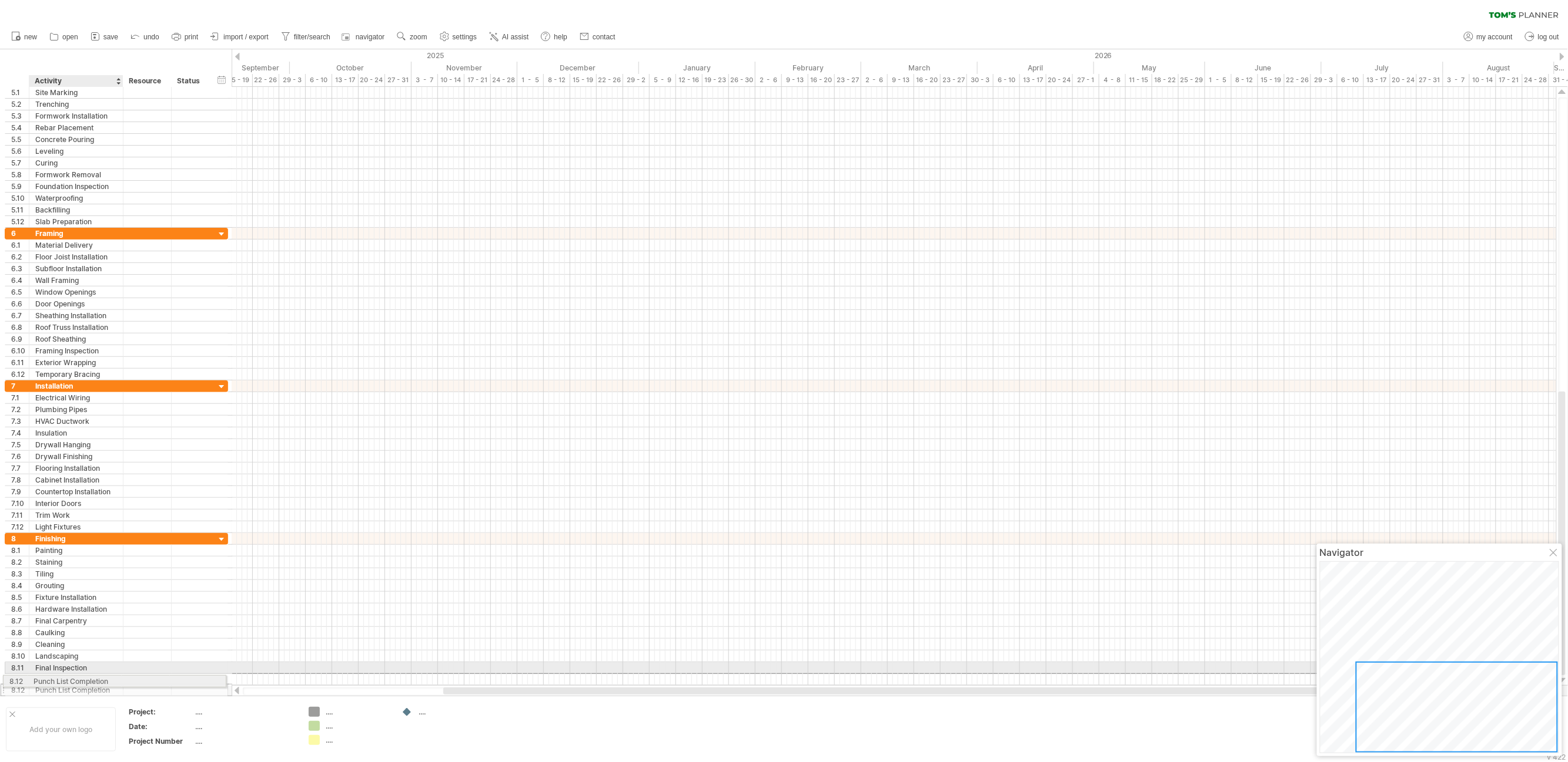
drag, startPoint x: 108, startPoint y: 681, endPoint x: 104, endPoint y: 676, distance: 6.4
click at [75, 681] on div "Punch List Completion" at bounding box center [75, 679] width 81 height 11
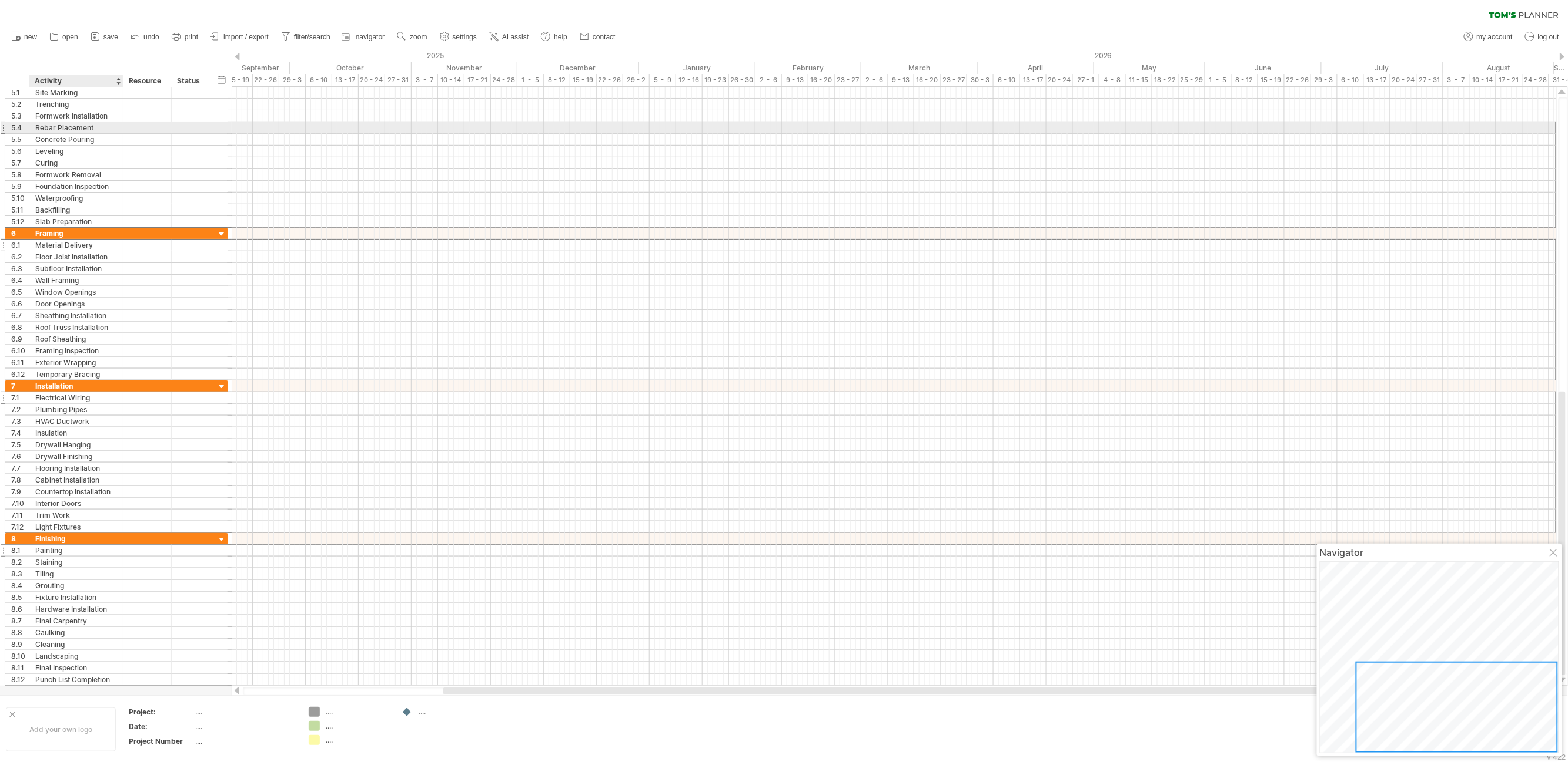
click at [90, 128] on div "Rebar Placement" at bounding box center [75, 127] width 81 height 11
click at [163, 276] on div "copy row(s)" at bounding box center [158, 274] width 124 height 19
